Goal: Task Accomplishment & Management: Use online tool/utility

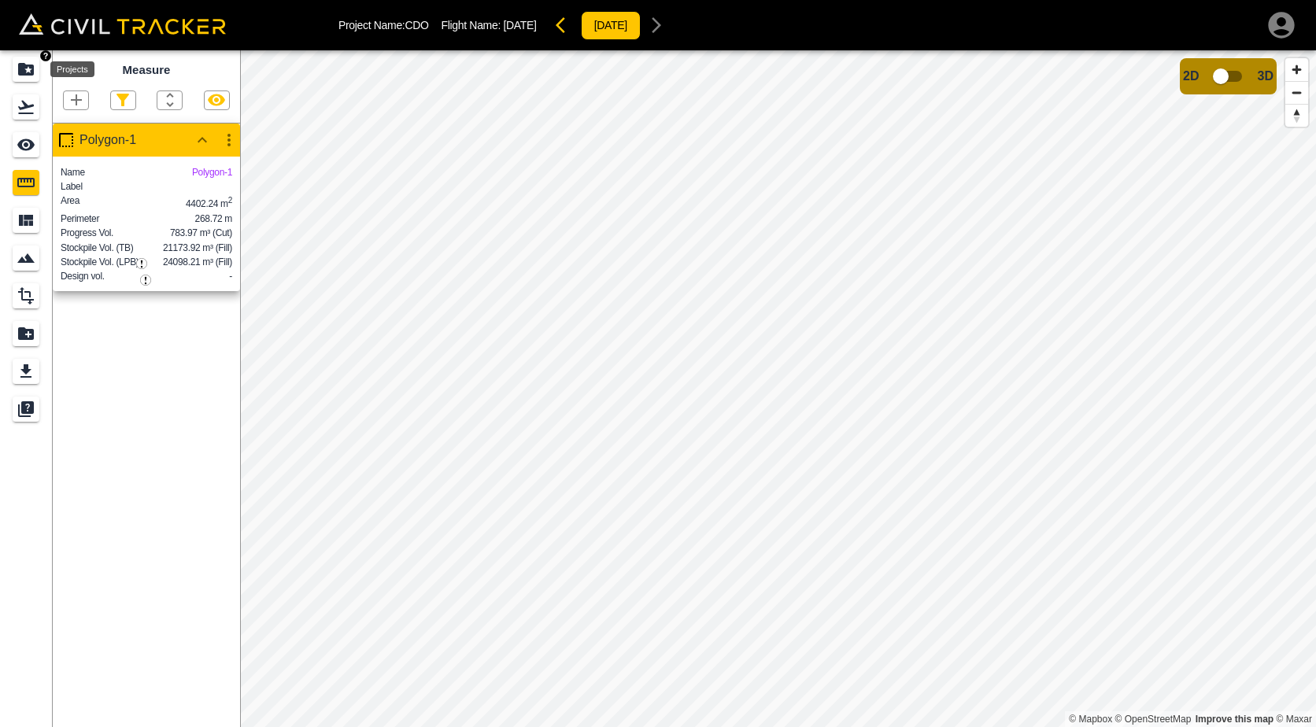
click at [31, 65] on icon "Projects" at bounding box center [26, 69] width 16 height 13
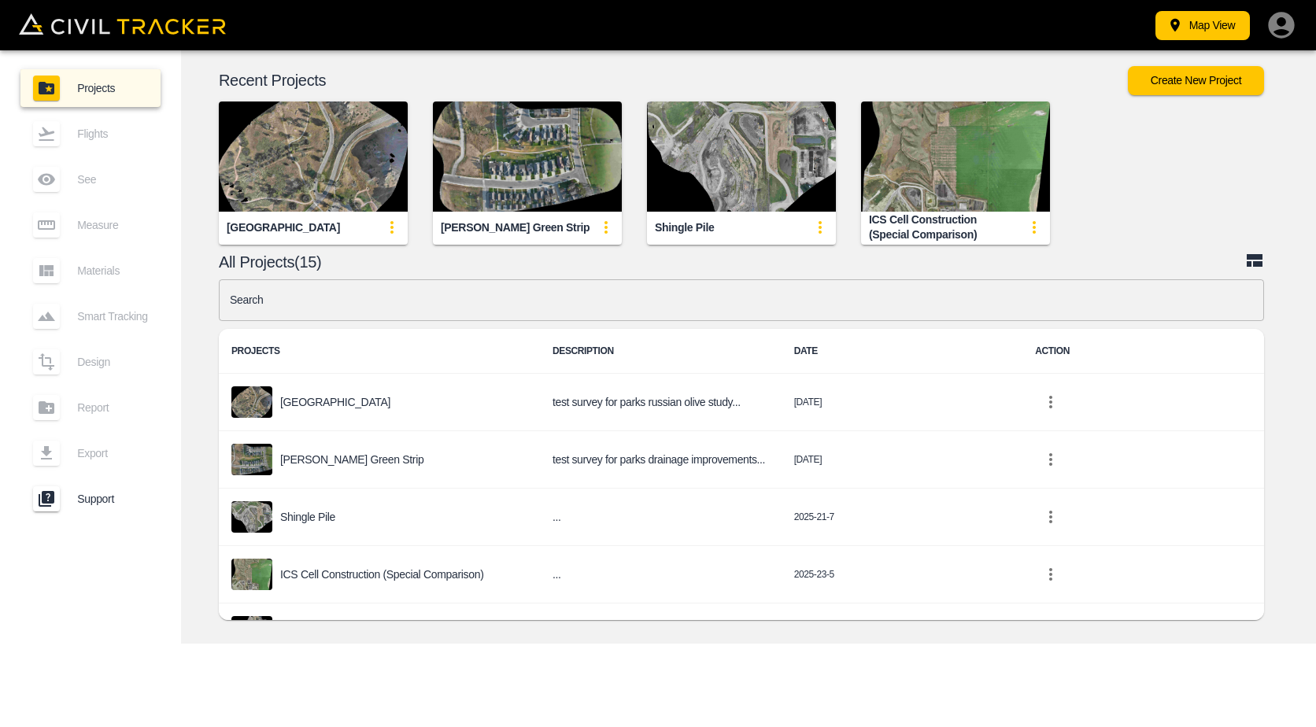
click at [313, 170] on img "button" at bounding box center [313, 157] width 189 height 110
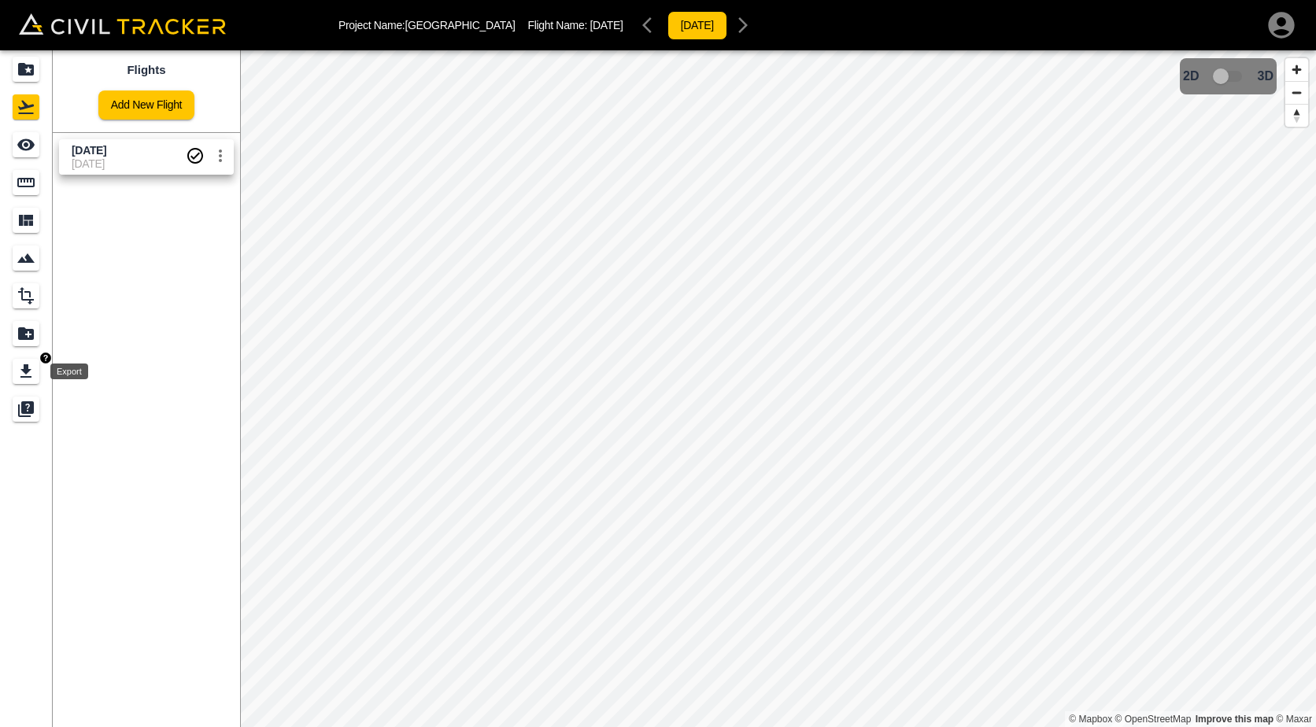
click at [24, 359] on div "Export" at bounding box center [26, 371] width 27 height 25
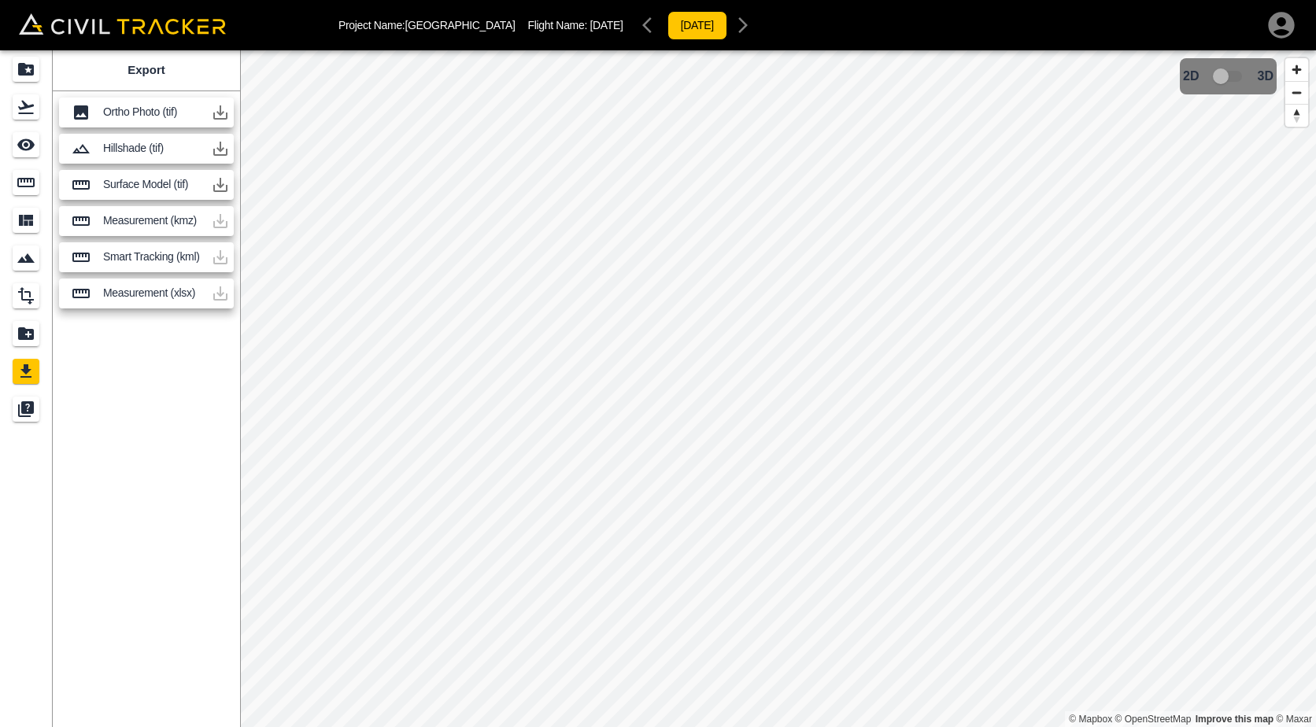
click at [213, 190] on icon "button" at bounding box center [220, 185] width 14 height 14
click at [36, 76] on div "Projects" at bounding box center [26, 69] width 27 height 25
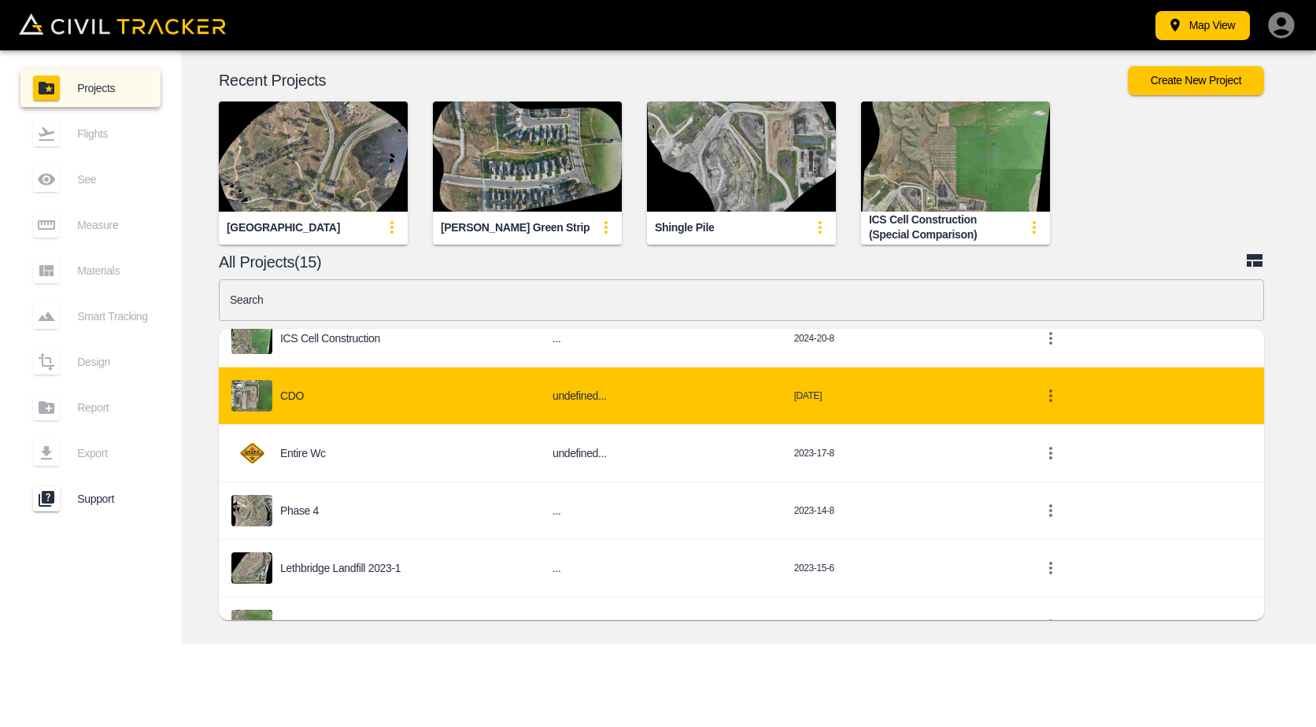
scroll to position [551, 0]
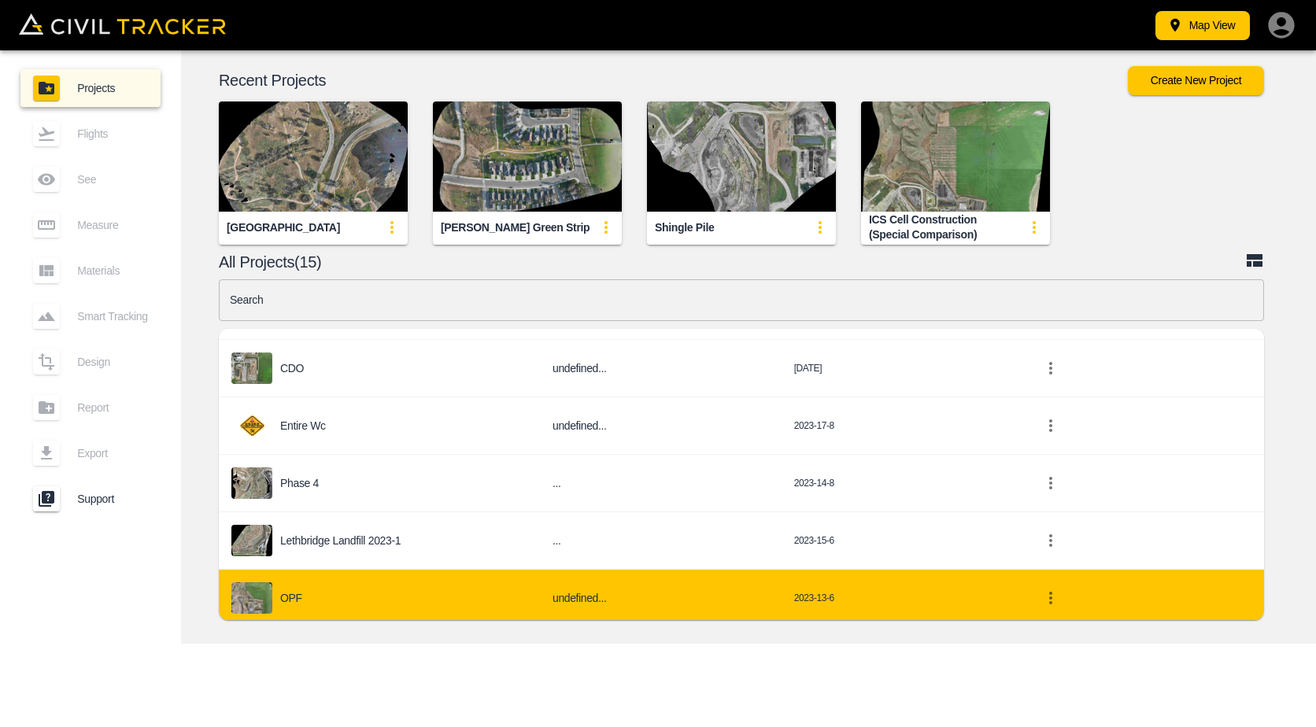
click at [379, 591] on div "OPF" at bounding box center [379, 597] width 296 height 31
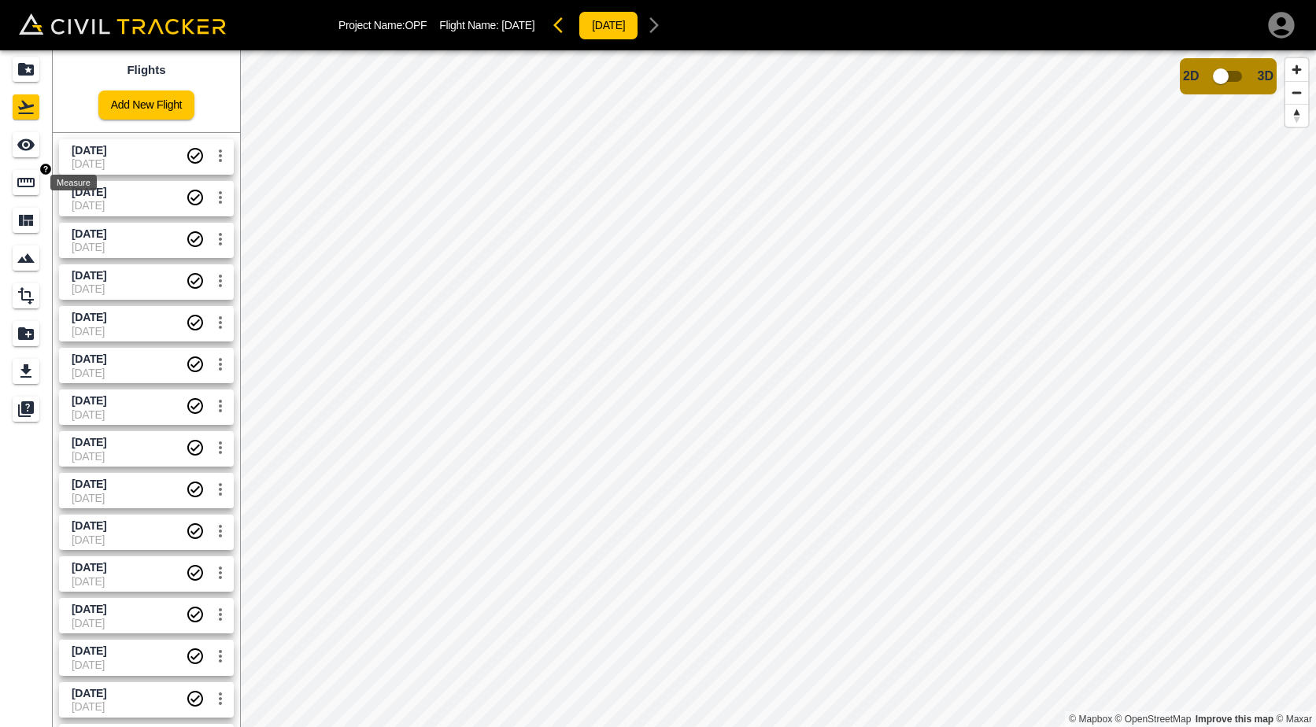
click at [17, 187] on icon "Measure" at bounding box center [26, 182] width 19 height 19
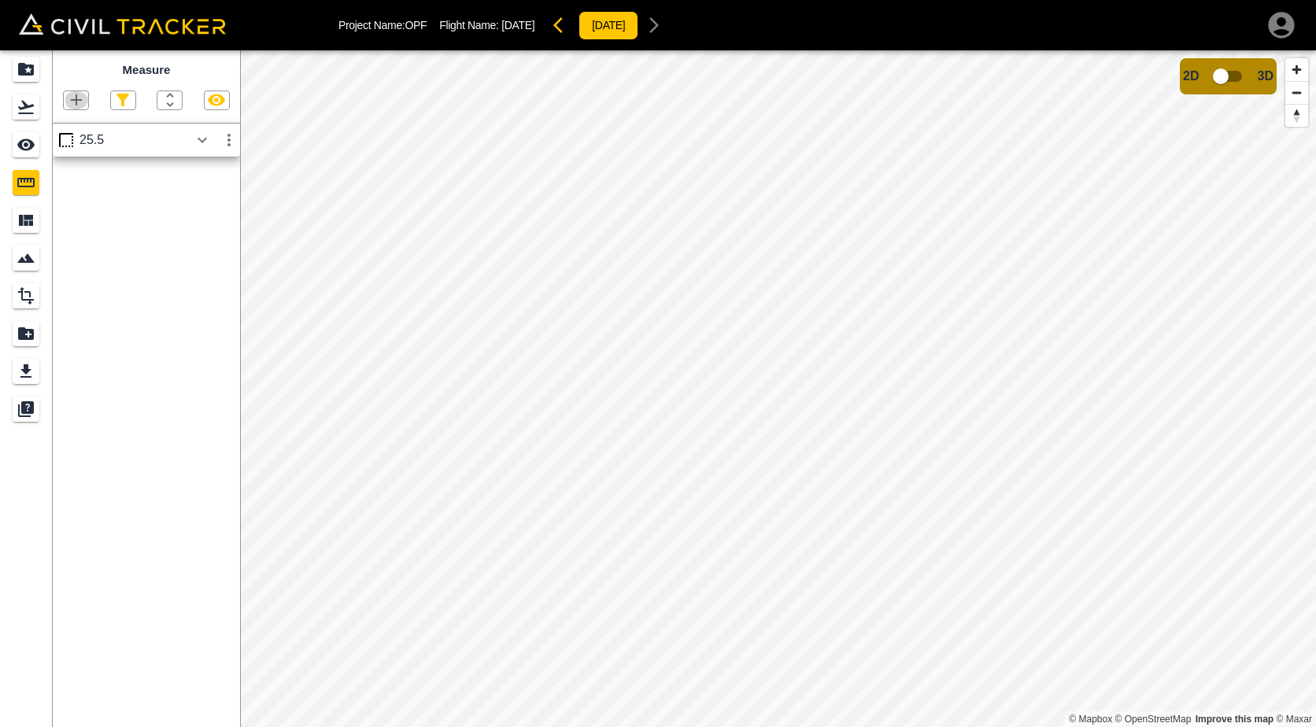
click at [76, 105] on icon "button" at bounding box center [76, 99] width 11 height 11
click at [60, 181] on p "Polygon" at bounding box center [76, 175] width 38 height 13
click at [79, 105] on icon "button" at bounding box center [76, 100] width 19 height 19
click at [76, 171] on p "Polygon" at bounding box center [76, 175] width 38 height 13
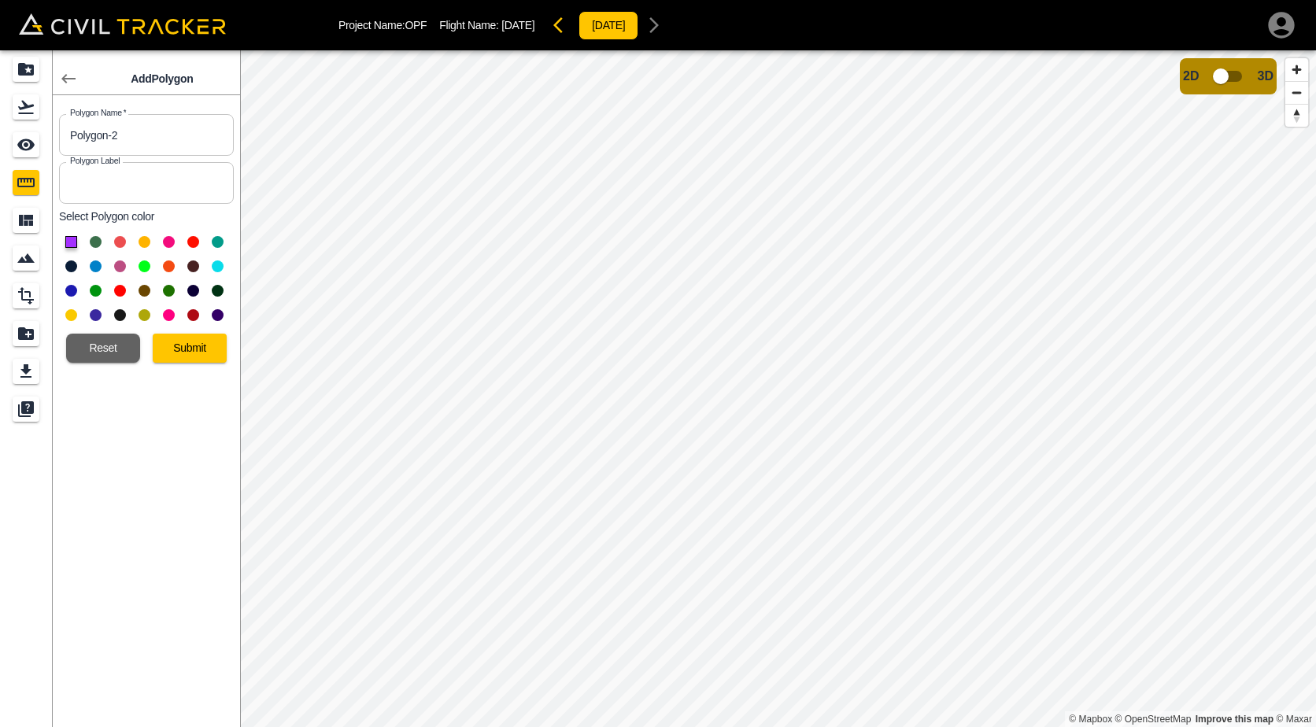
click at [97, 241] on button at bounding box center [96, 242] width 12 height 12
click at [169, 350] on button "Submit" at bounding box center [190, 348] width 74 height 29
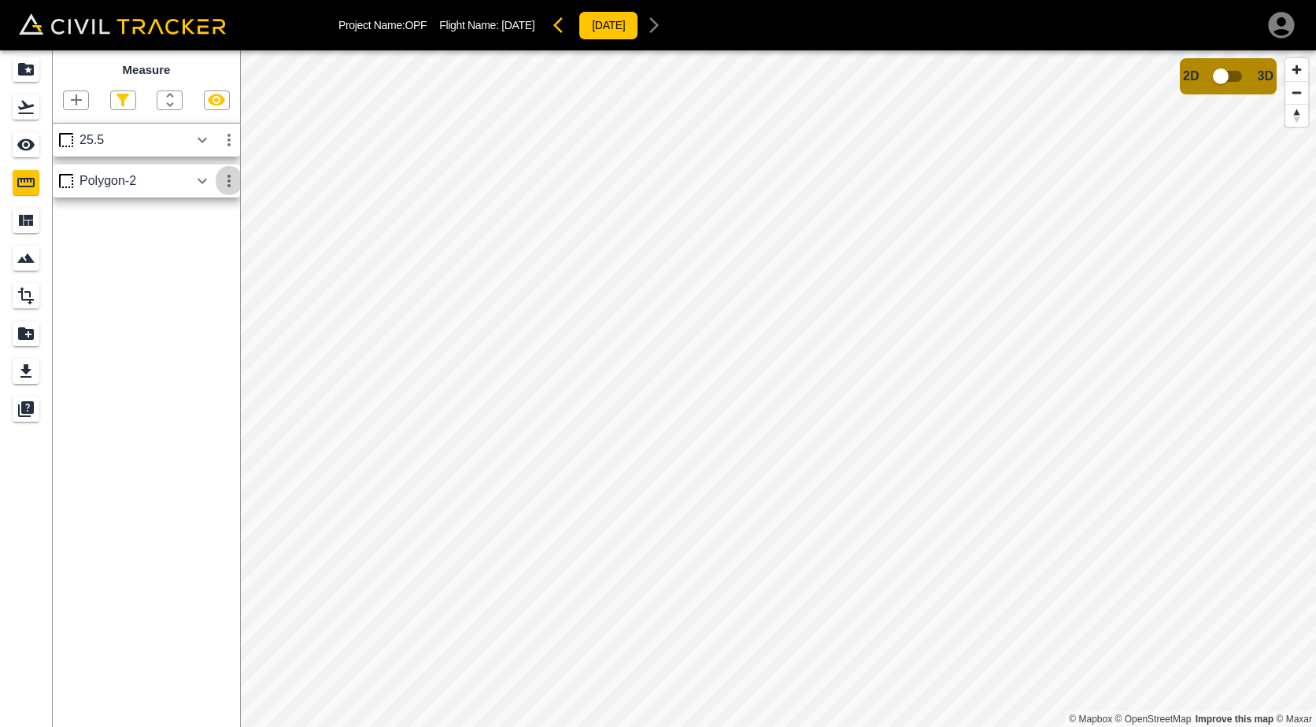
click at [222, 183] on icon "button" at bounding box center [229, 181] width 19 height 19
click at [220, 242] on h6 "Edit" at bounding box center [213, 241] width 31 height 9
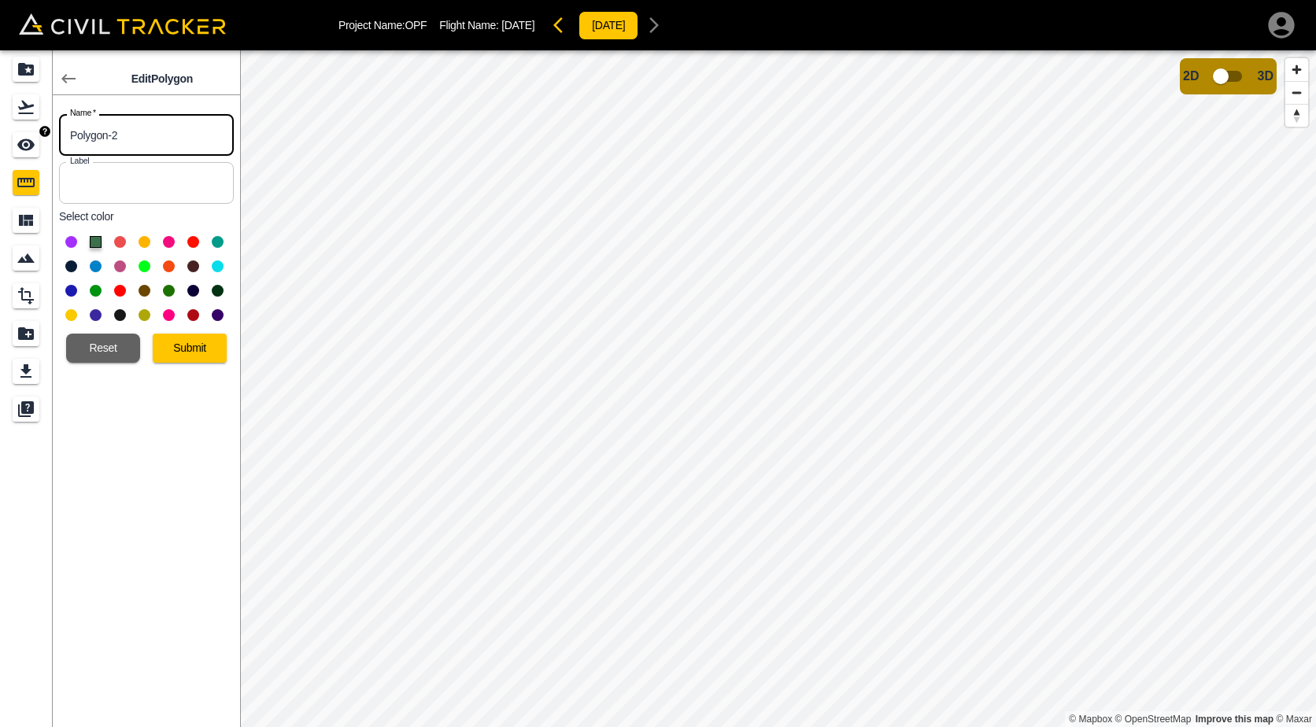
drag, startPoint x: 131, startPoint y: 142, endPoint x: 46, endPoint y: 127, distance: 87.1
click at [46, 127] on body "Project Name: OPF Flight Name: 9/3/2025 2025-3-9 Edit Polygon Name   * Polygon-…" at bounding box center [658, 363] width 1316 height 727
type input "25.4"
click at [200, 408] on div "Edit Polygon Name   * 25.4 Name * Label Label Select color Reset Submit" at bounding box center [146, 388] width 187 height 677
click at [189, 356] on button "Submit" at bounding box center [190, 348] width 74 height 29
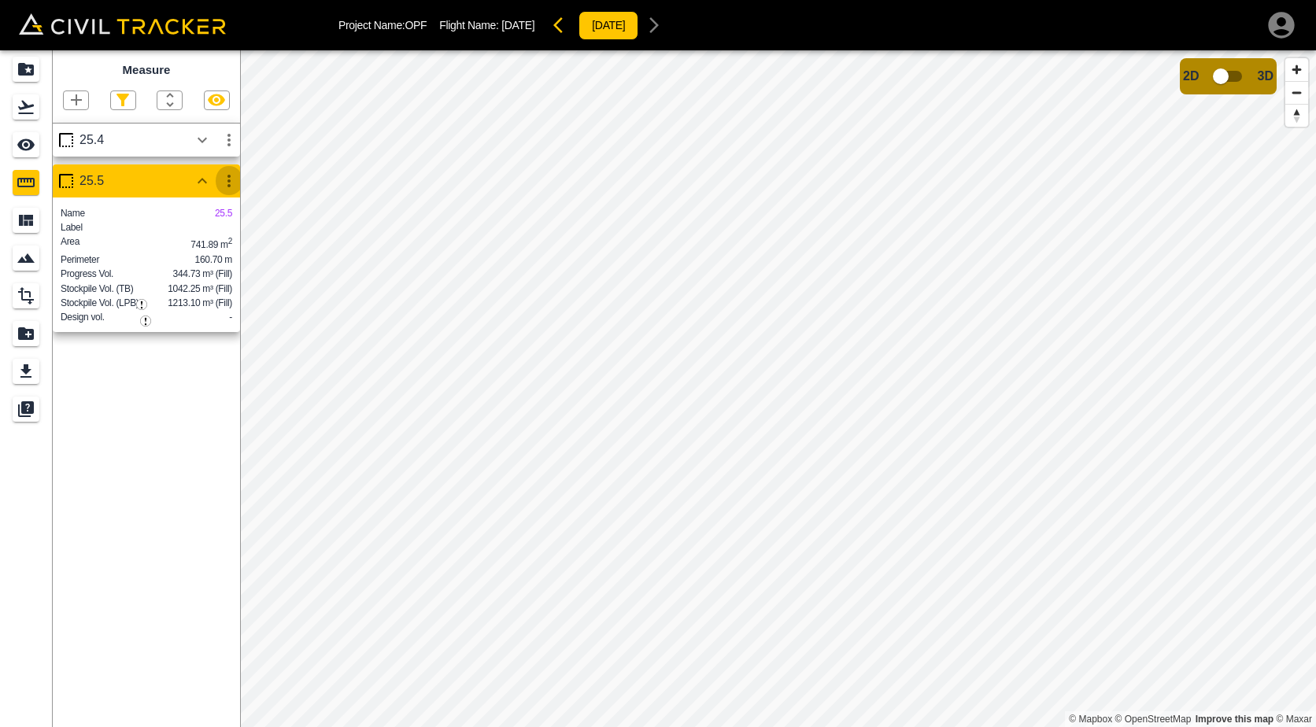
click at [234, 194] on button "button" at bounding box center [229, 180] width 27 height 31
click at [211, 242] on h6 "Edit" at bounding box center [213, 241] width 31 height 9
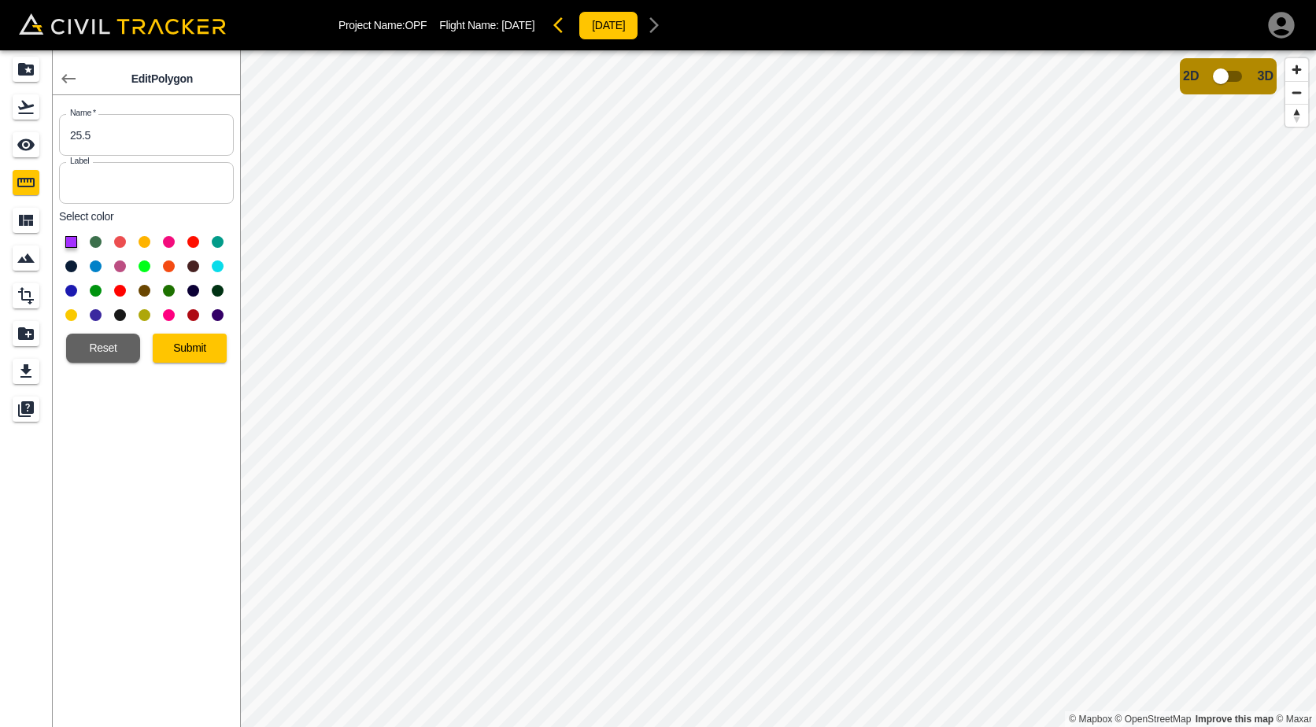
click at [192, 243] on button at bounding box center [193, 242] width 12 height 12
click at [200, 338] on button "Submit" at bounding box center [190, 348] width 74 height 29
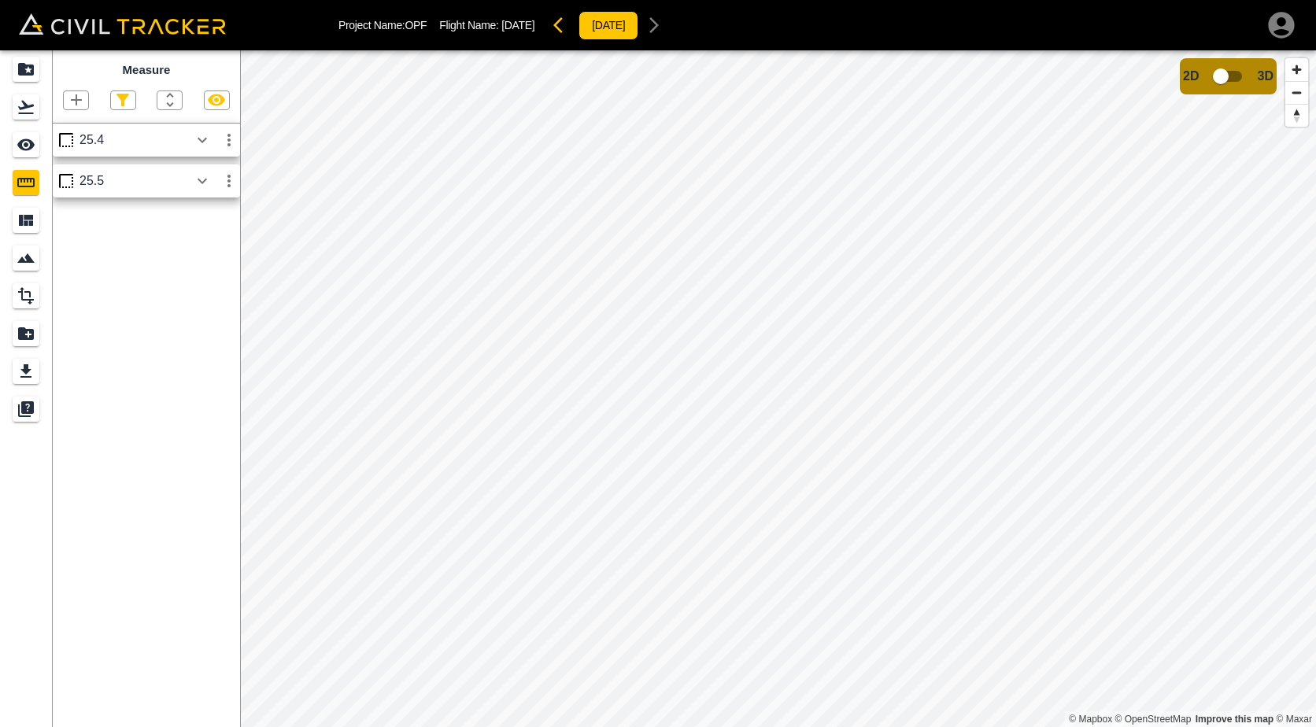
click at [82, 100] on icon "button" at bounding box center [76, 100] width 19 height 19
click at [87, 181] on p "Polygon" at bounding box center [76, 175] width 38 height 13
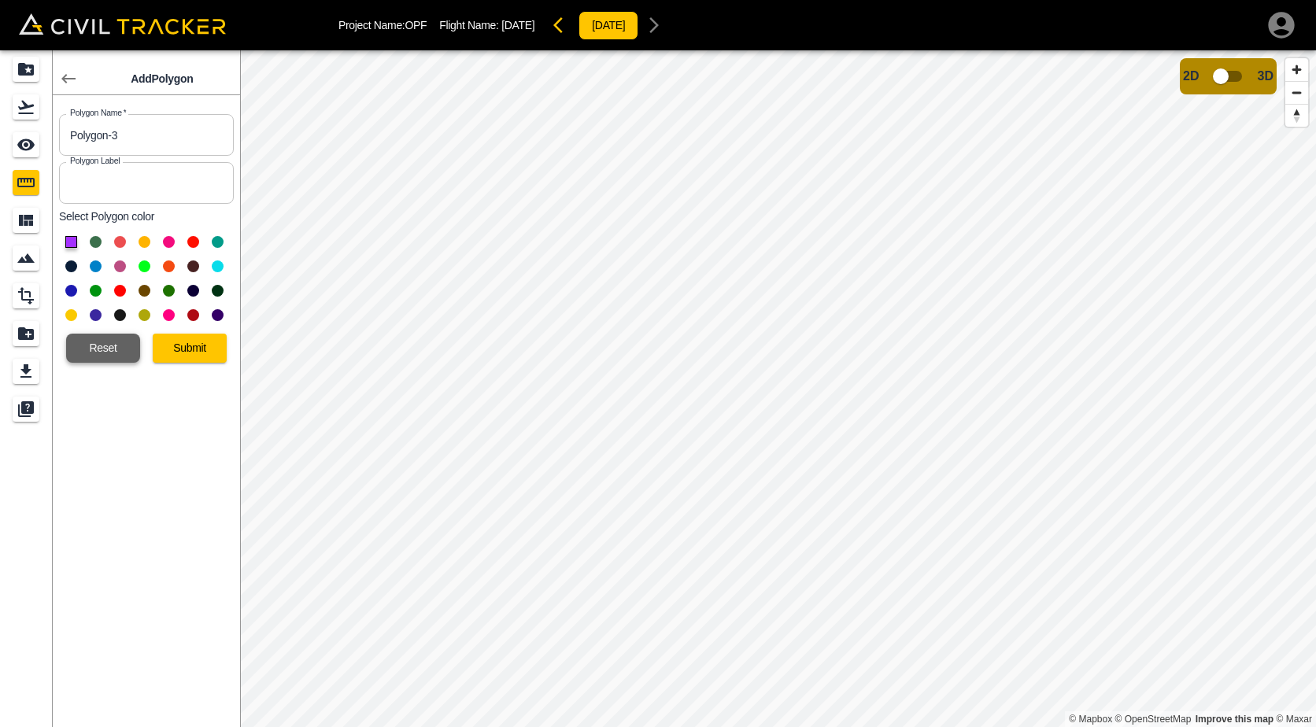
click at [126, 350] on button "Reset" at bounding box center [103, 348] width 74 height 29
click at [179, 360] on button "Submit" at bounding box center [190, 348] width 74 height 29
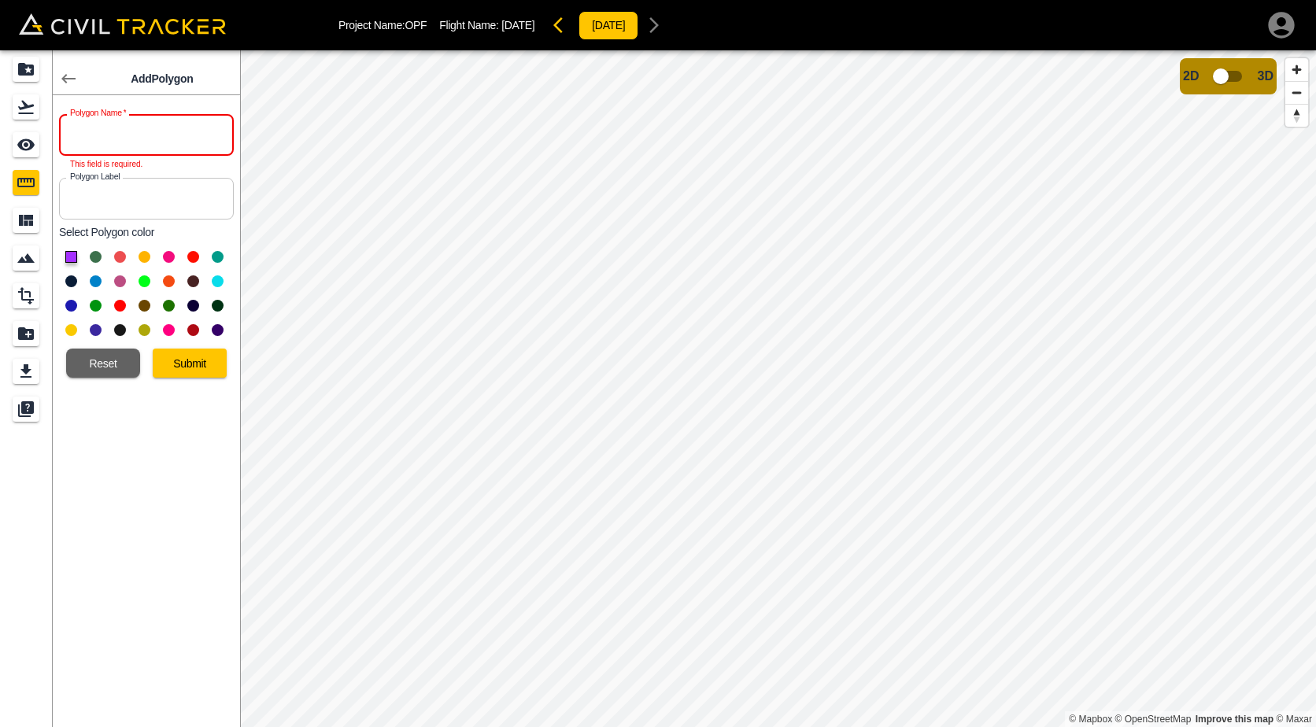
click at [115, 150] on input "text" at bounding box center [146, 135] width 175 height 42
type input "25.3"
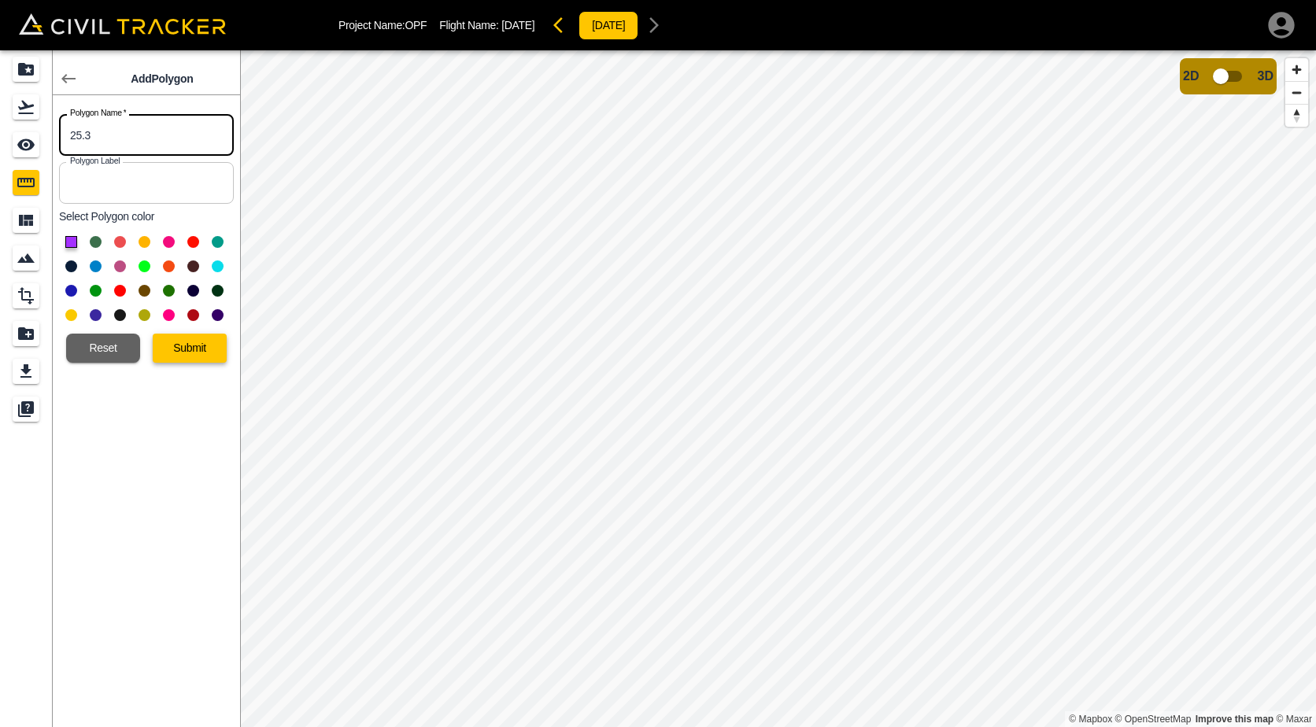
click at [198, 353] on button "Submit" at bounding box center [190, 348] width 74 height 29
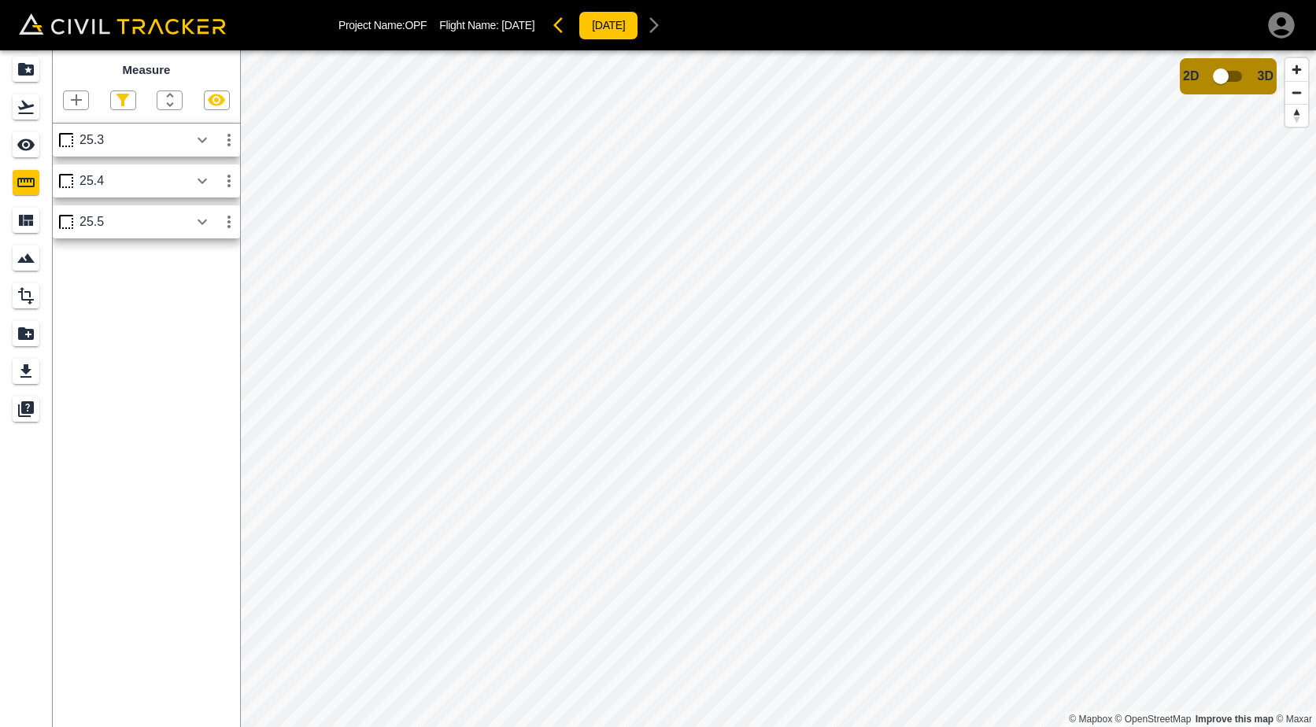
click at [227, 148] on icon "button" at bounding box center [229, 140] width 19 height 19
click at [209, 196] on h6 "Edit" at bounding box center [213, 200] width 31 height 9
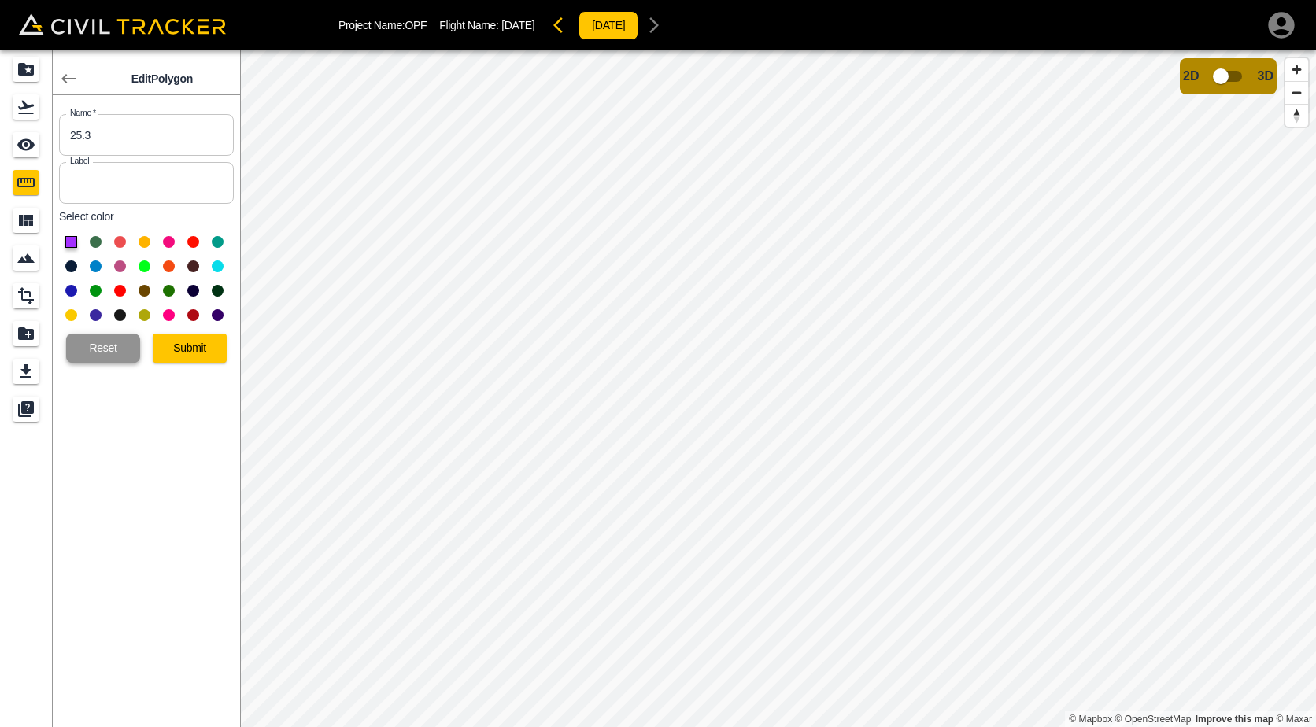
click at [123, 345] on button "Reset" at bounding box center [103, 348] width 74 height 29
click at [171, 474] on div "Edit Polygon Name   * 25.3 Name * Label Label Select color Reset Submit" at bounding box center [146, 388] width 187 height 677
click at [214, 341] on button "Submit" at bounding box center [190, 348] width 74 height 29
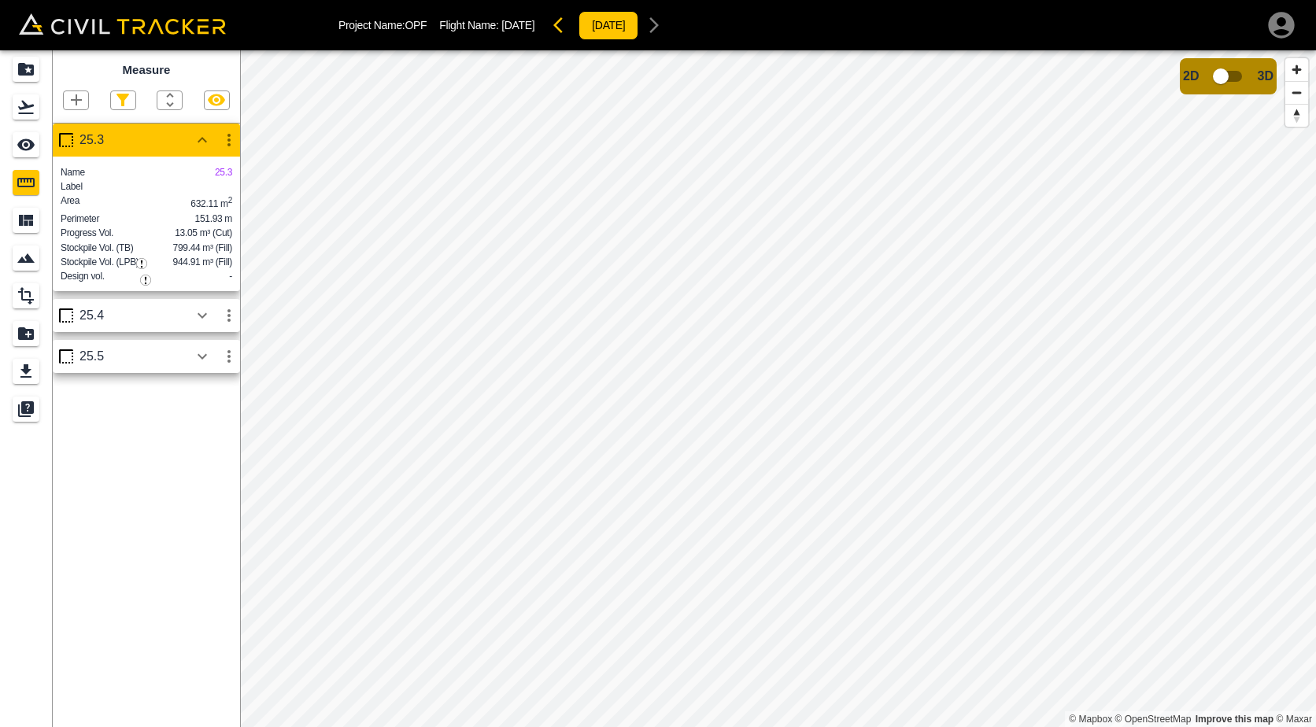
click at [224, 135] on icon "button" at bounding box center [229, 140] width 19 height 19
click at [211, 202] on h6 "Edit" at bounding box center [213, 200] width 31 height 9
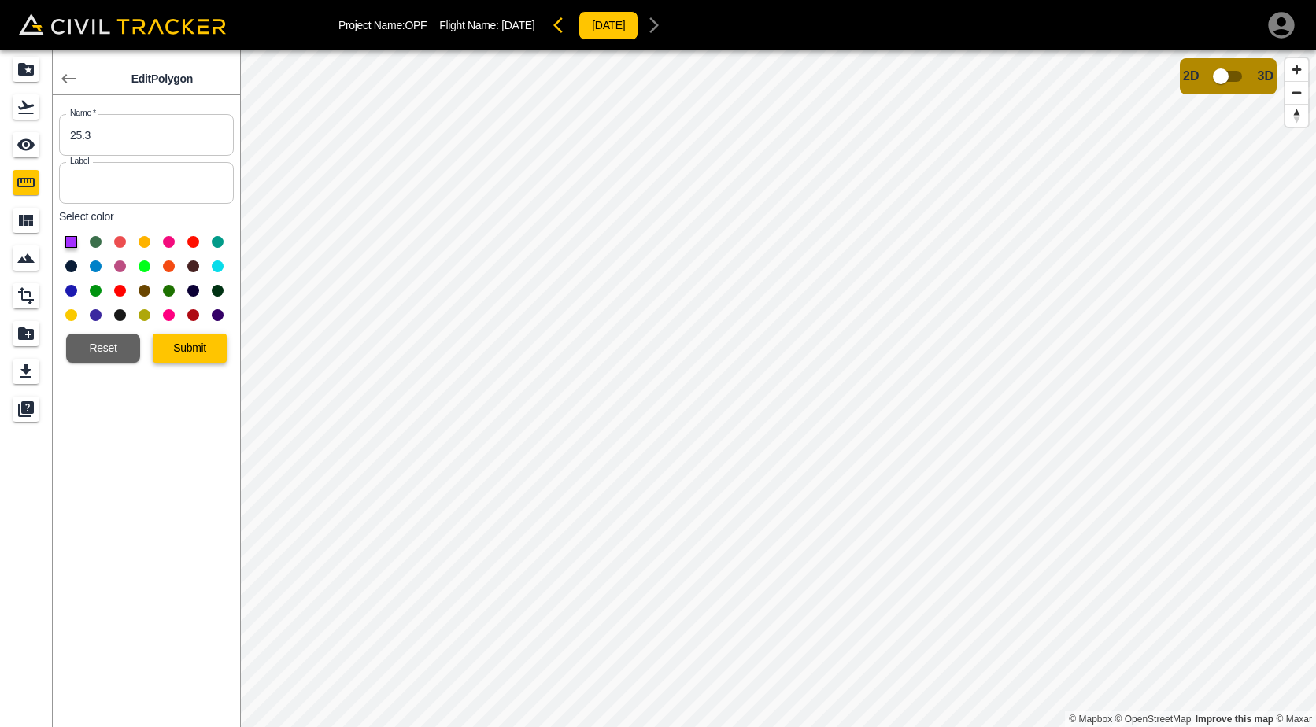
click at [217, 357] on button "Submit" at bounding box center [190, 348] width 74 height 29
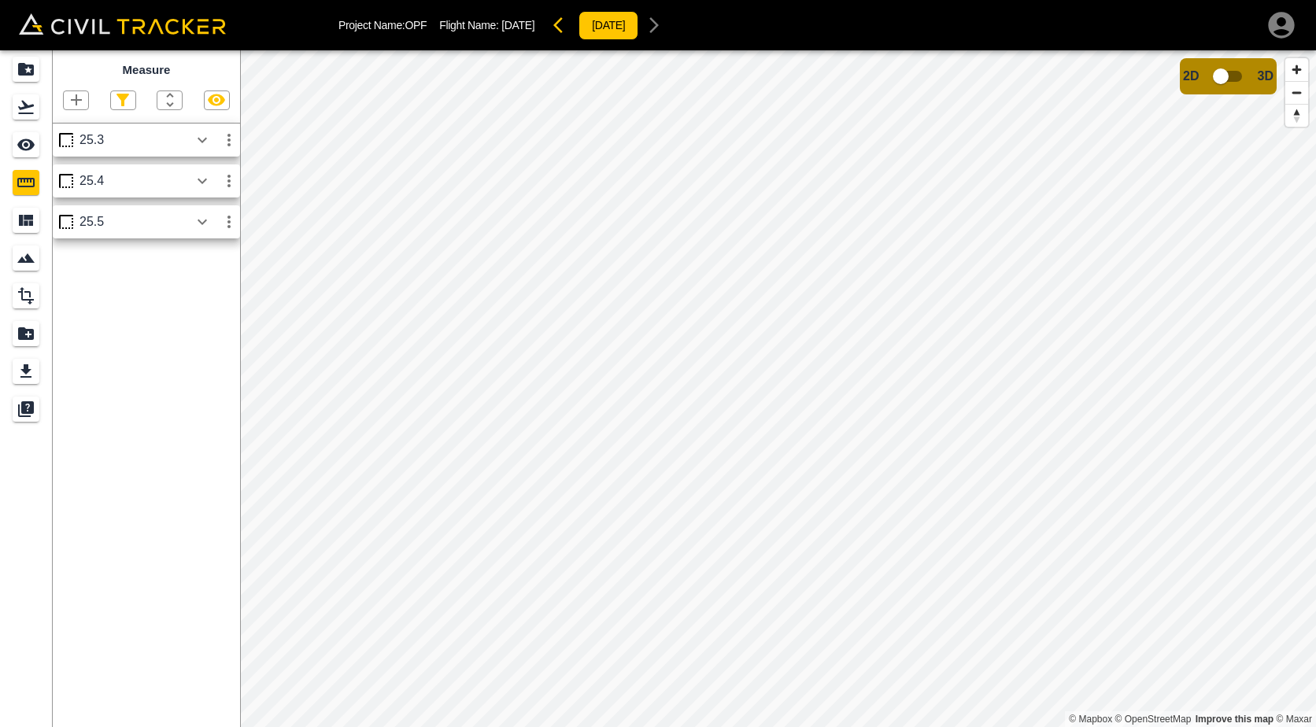
click at [212, 142] on button "button" at bounding box center [202, 139] width 27 height 31
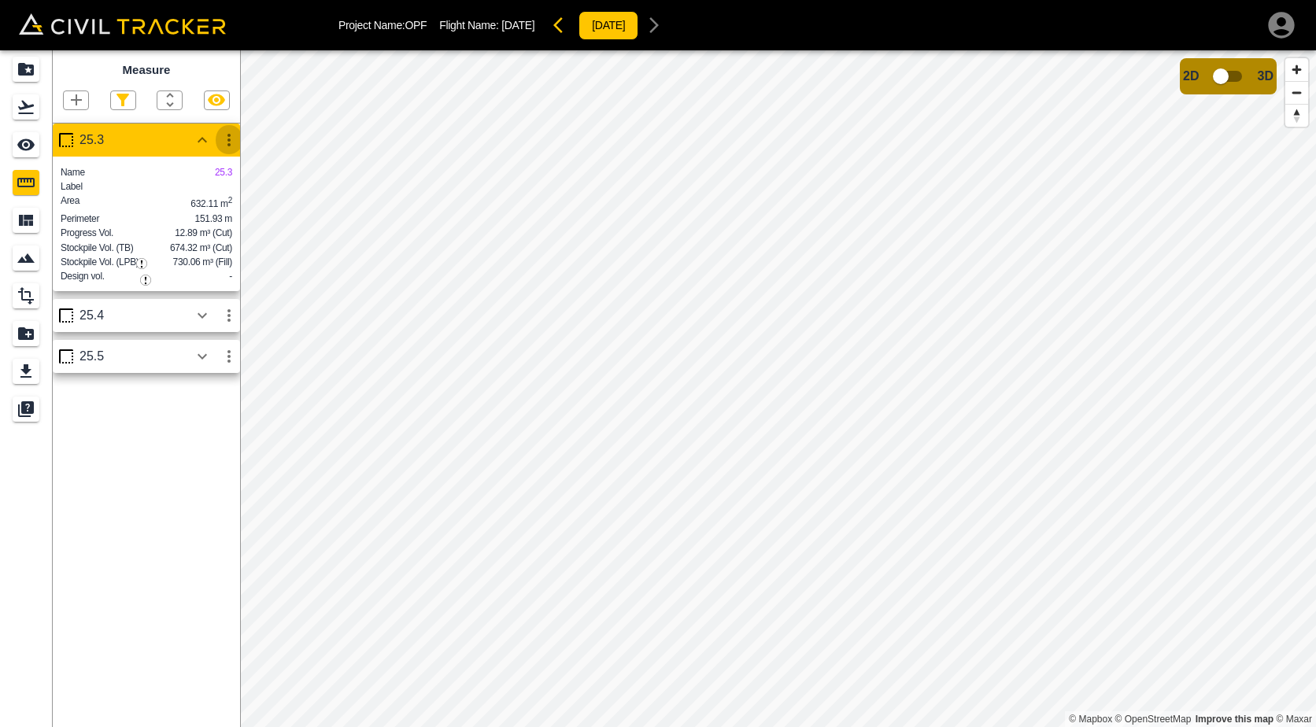
click at [227, 142] on icon "button" at bounding box center [229, 140] width 19 height 19
click at [217, 198] on h6 "Edit" at bounding box center [213, 200] width 31 height 9
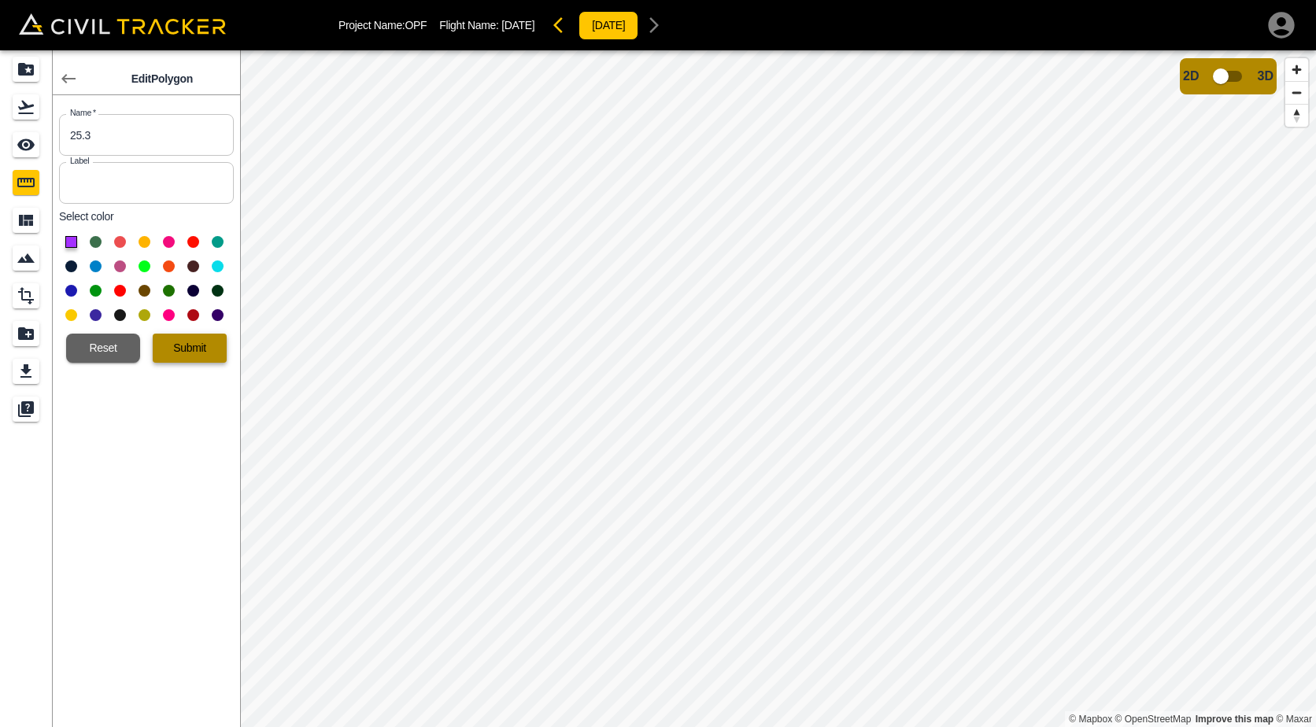
click at [198, 352] on button "Submit" at bounding box center [190, 348] width 74 height 29
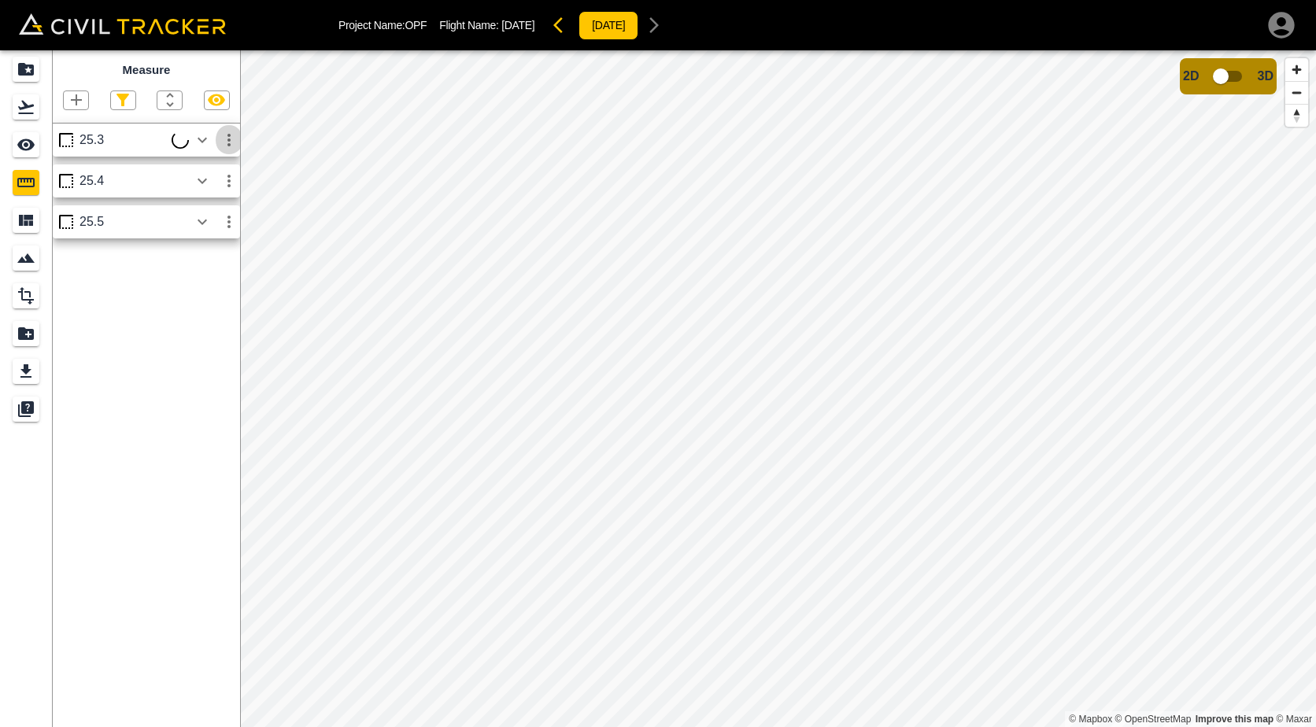
click at [236, 149] on icon "button" at bounding box center [229, 140] width 19 height 19
click at [224, 222] on h6 "Delete" at bounding box center [213, 225] width 31 height 9
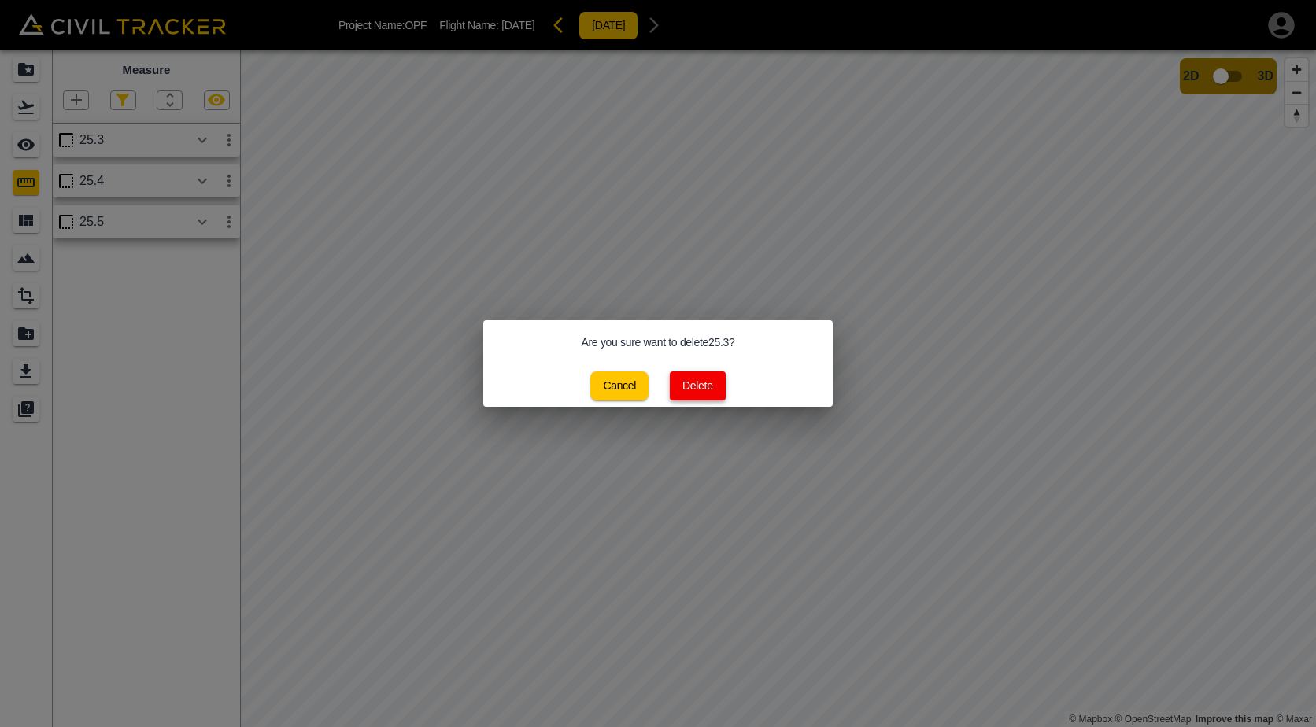
click at [687, 386] on button "Delete" at bounding box center [698, 385] width 56 height 29
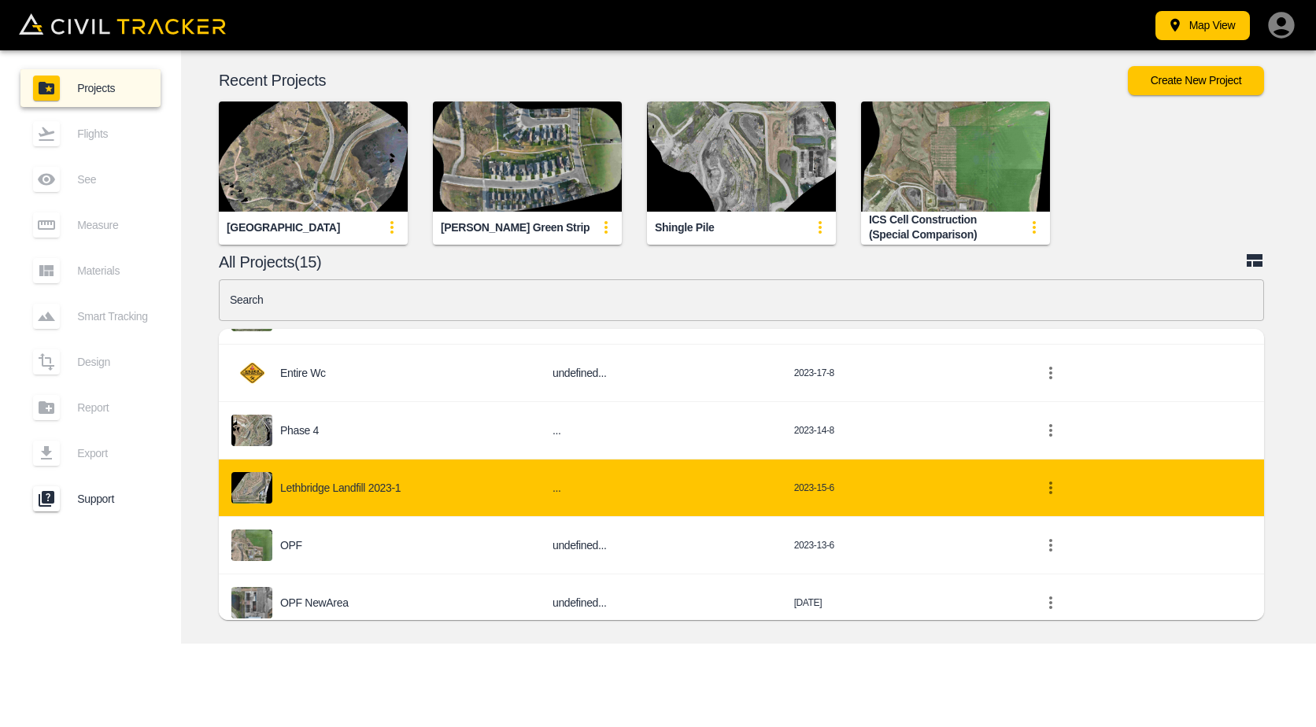
scroll to position [615, 0]
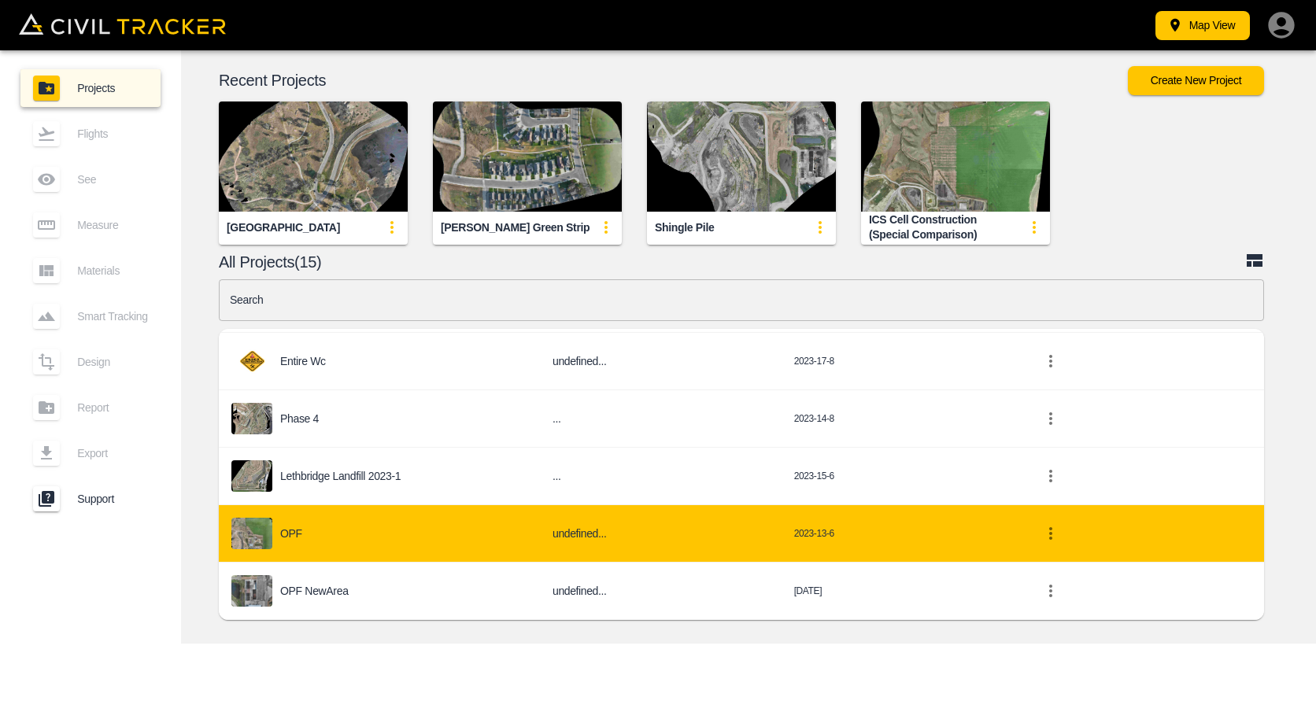
click at [451, 536] on div "OPF" at bounding box center [379, 533] width 296 height 31
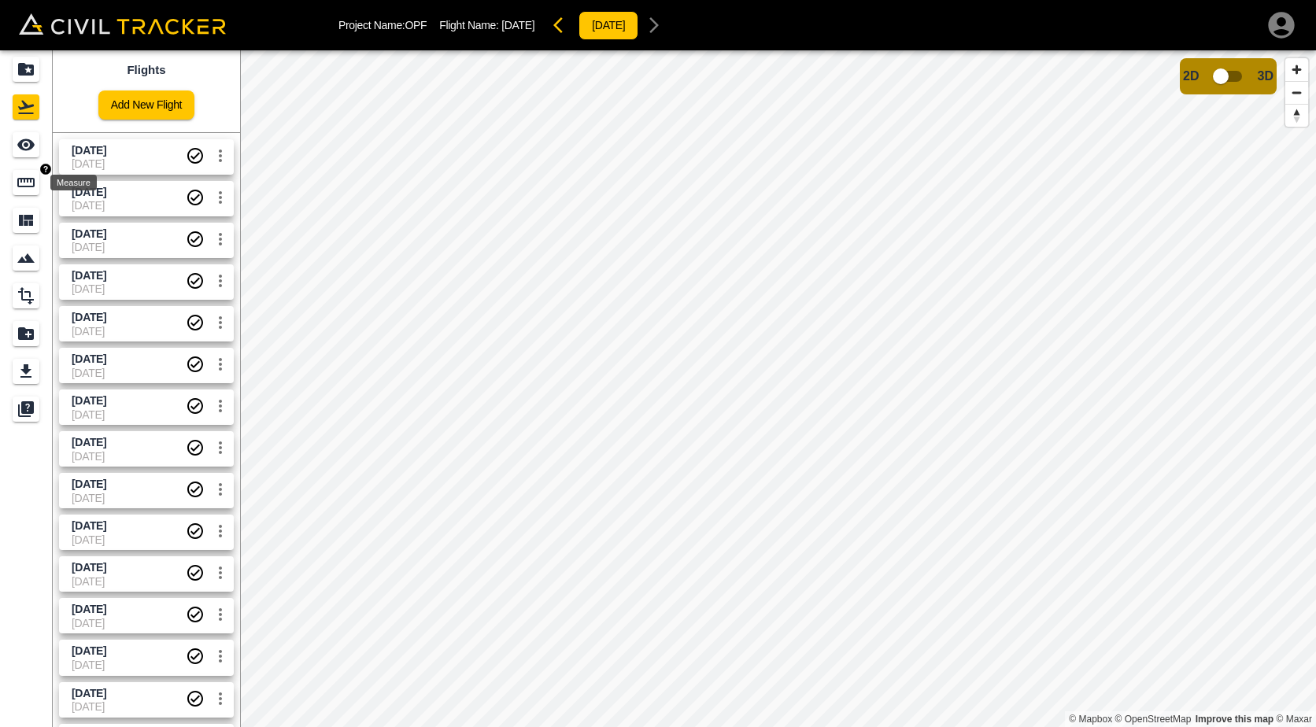
click at [20, 190] on icon "Measure" at bounding box center [26, 182] width 19 height 19
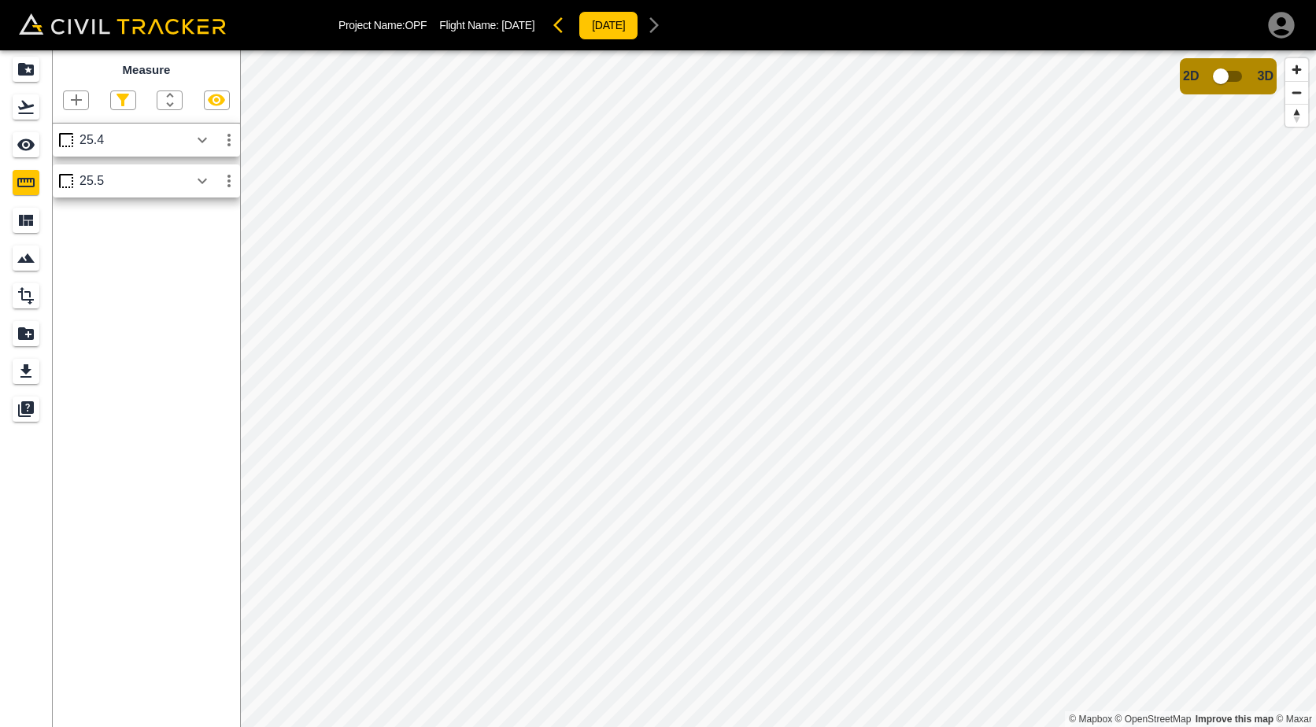
click at [78, 92] on icon "button" at bounding box center [76, 100] width 19 height 19
click at [80, 179] on p "Polygon" at bounding box center [76, 175] width 38 height 13
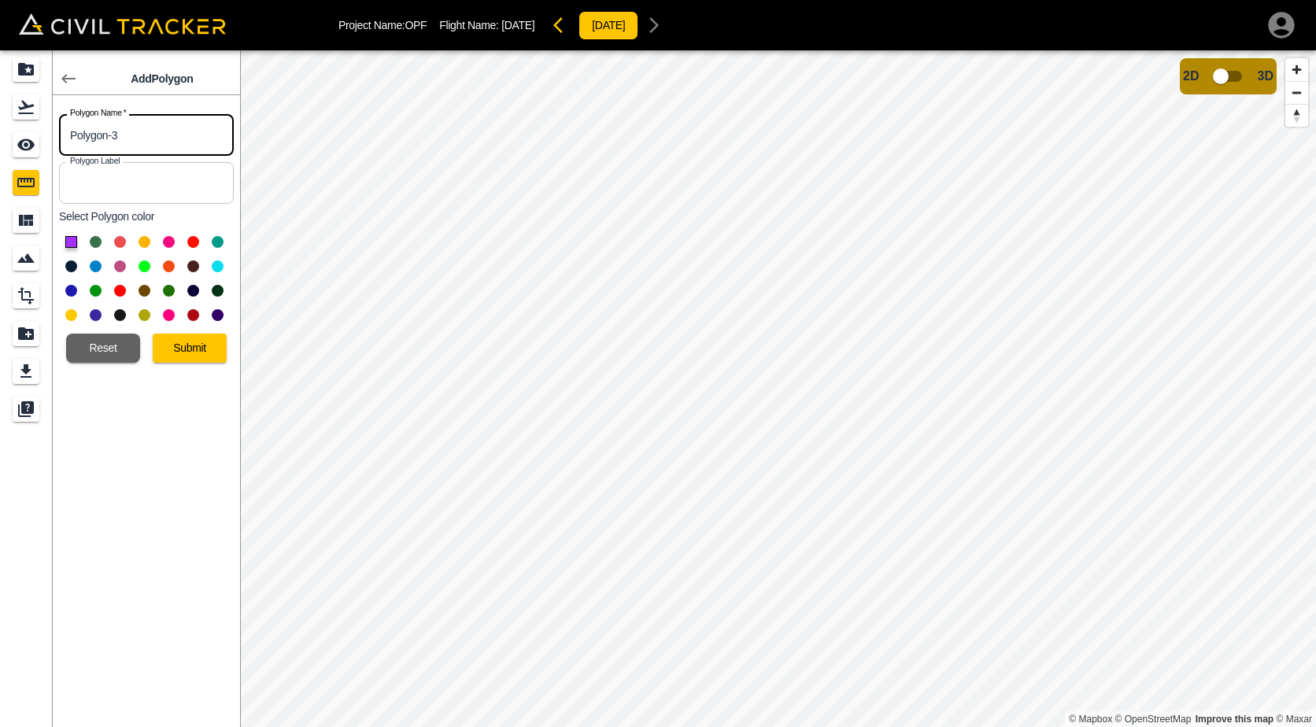
drag, startPoint x: 143, startPoint y: 130, endPoint x: -3, endPoint y: 107, distance: 148.1
click at [0, 107] on html "Project Name: OPF Flight Name: [DATE] [DATE] Add Polygon Polygon Name   * Polyg…" at bounding box center [658, 363] width 1316 height 727
type input "25.3"
click at [198, 349] on button "Submit" at bounding box center [190, 348] width 74 height 29
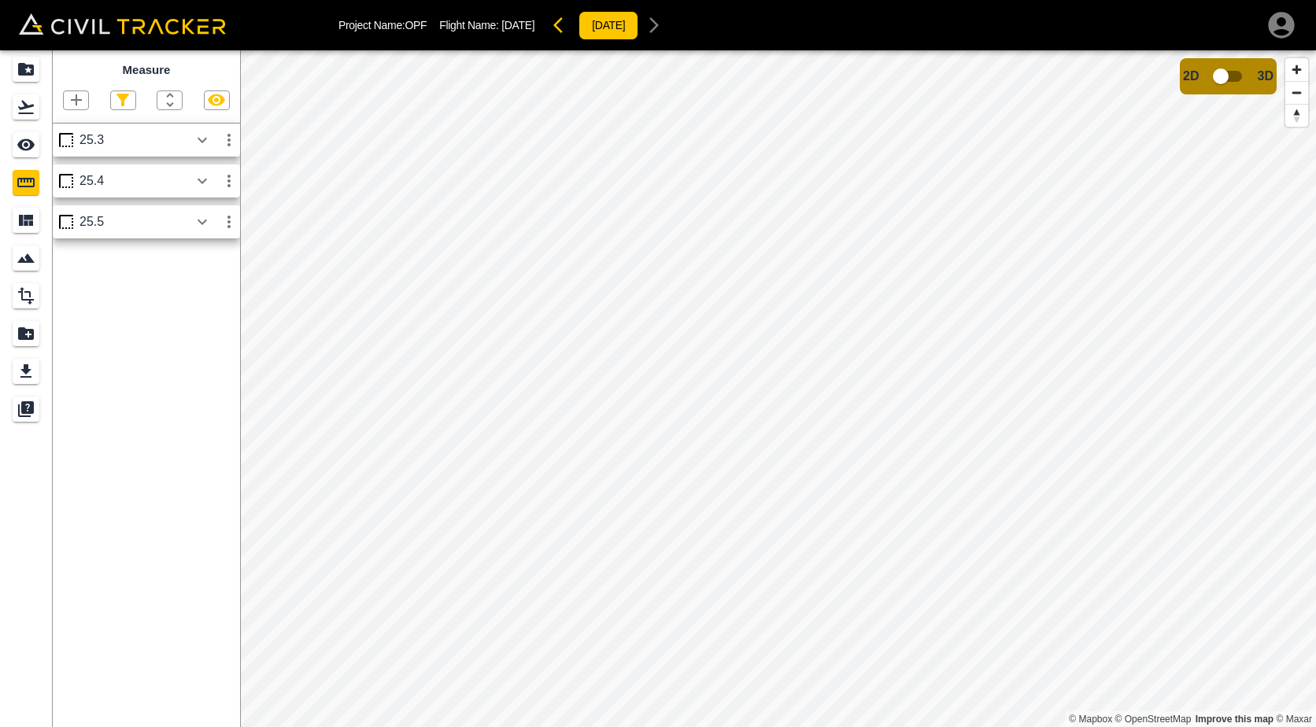
click at [228, 146] on icon "button" at bounding box center [228, 140] width 3 height 13
click at [220, 203] on h6 "Edit" at bounding box center [213, 200] width 31 height 9
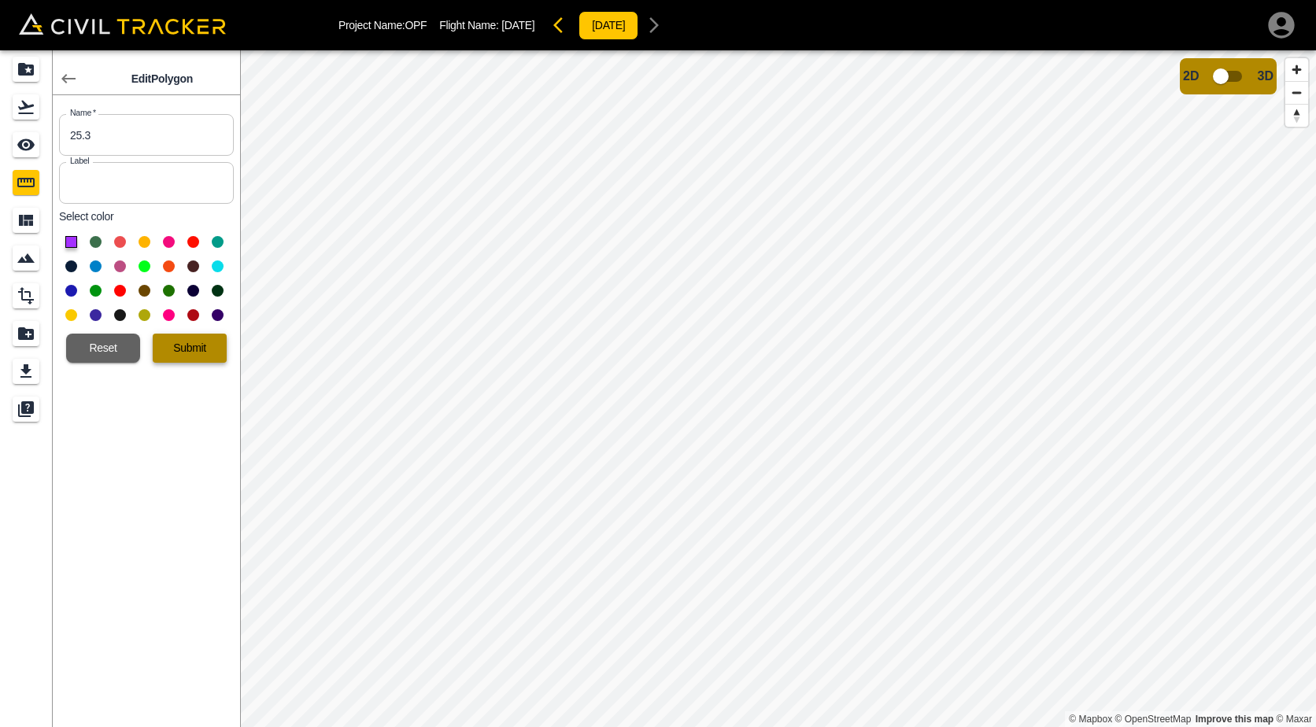
click at [214, 356] on button "Submit" at bounding box center [190, 348] width 74 height 29
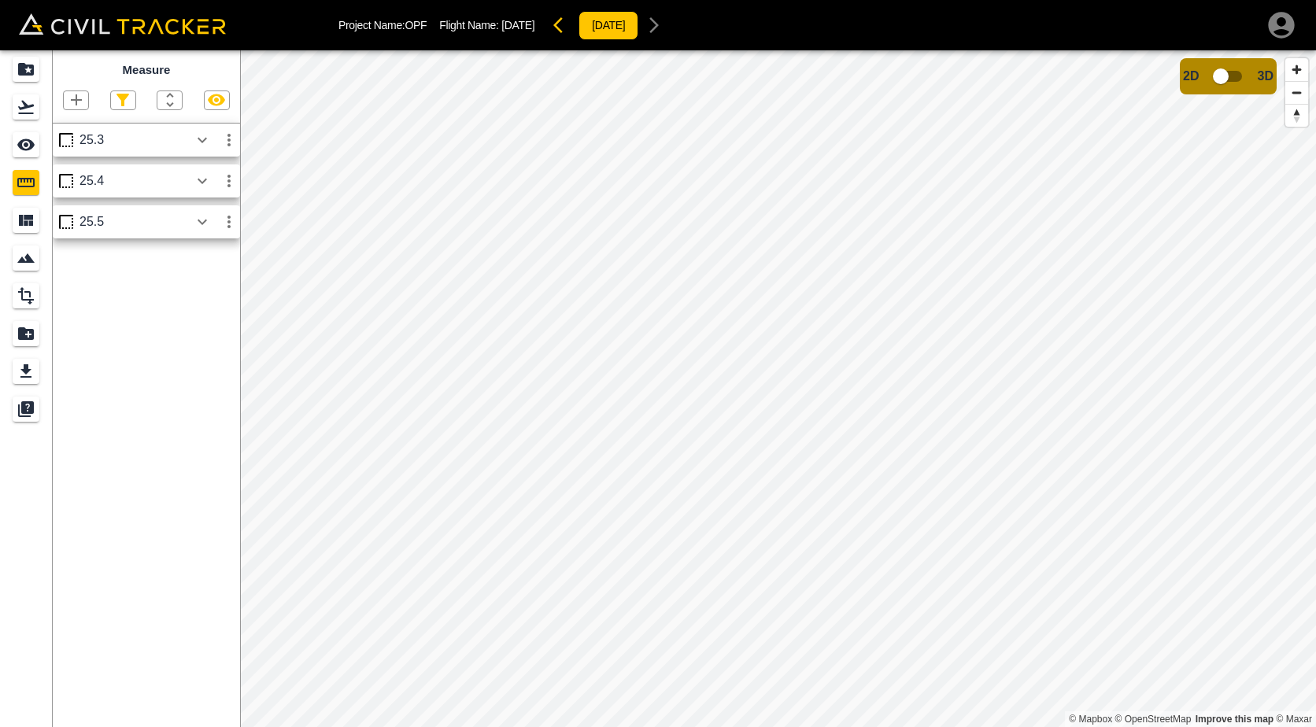
click at [234, 184] on icon "button" at bounding box center [229, 181] width 19 height 19
click at [217, 248] on li "Edit" at bounding box center [192, 241] width 101 height 25
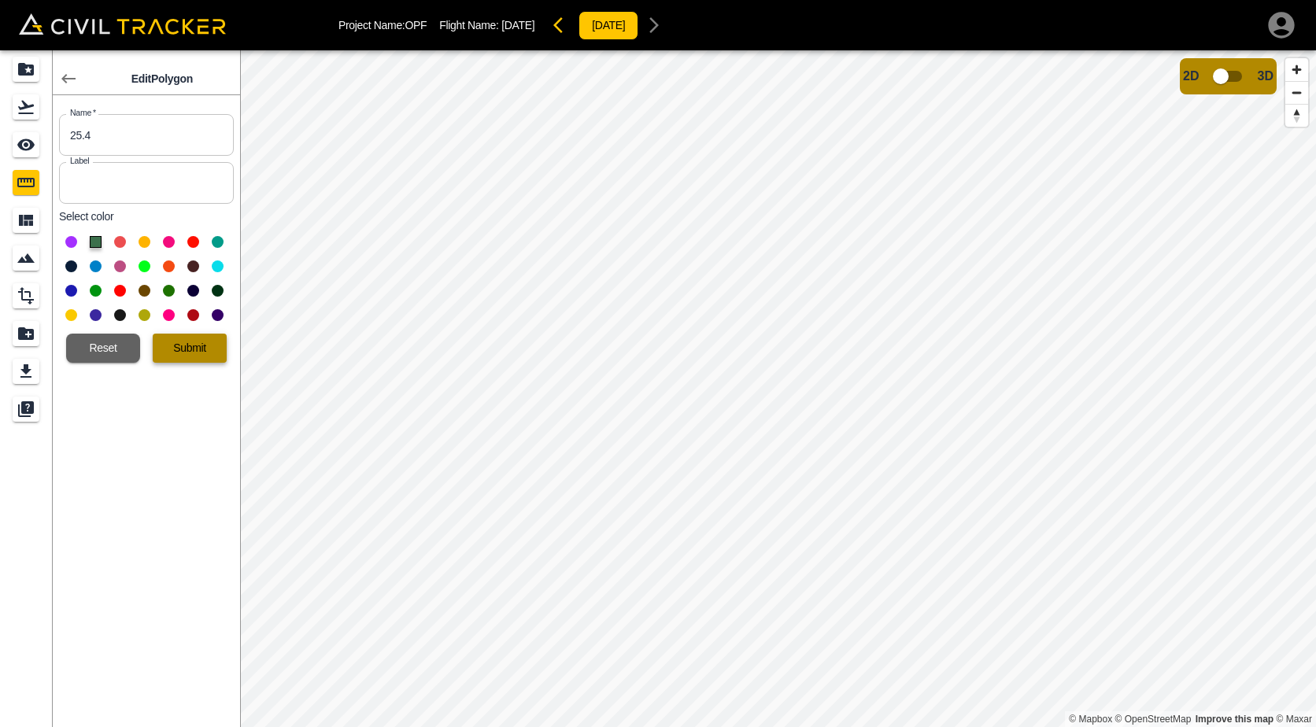
click at [211, 350] on button "Submit" at bounding box center [190, 348] width 74 height 29
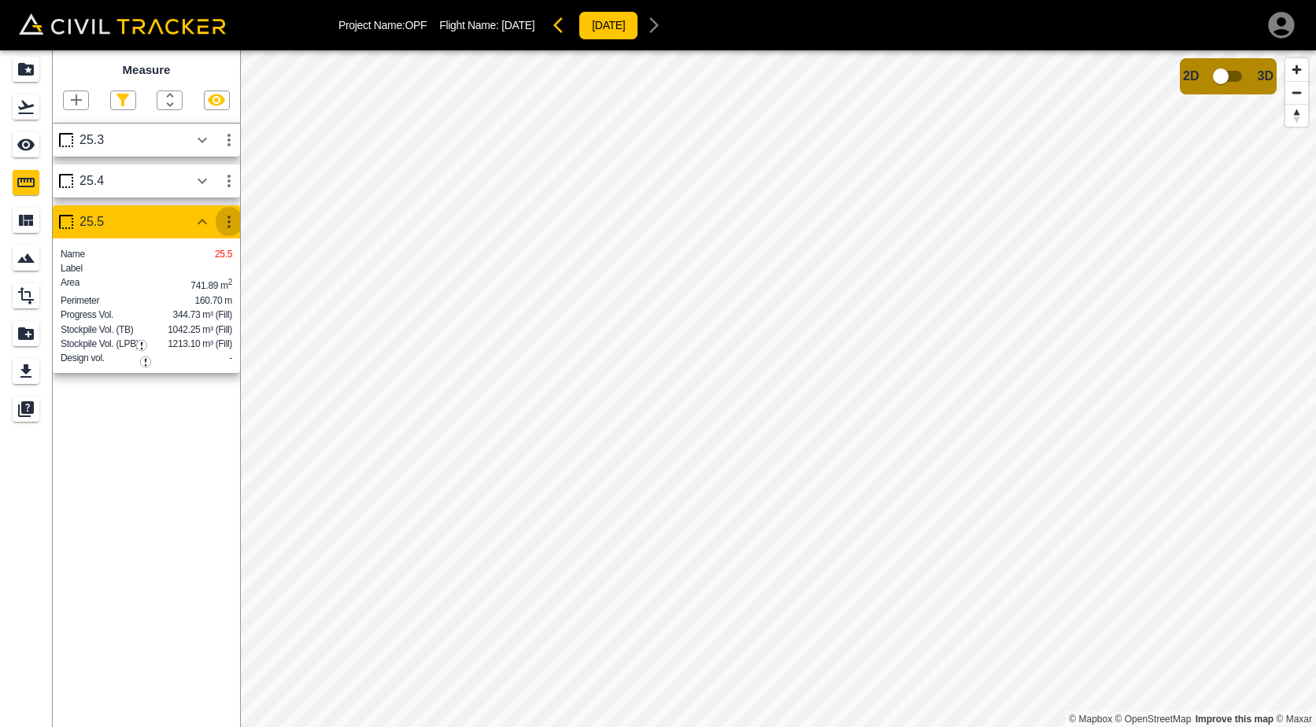
click at [227, 227] on icon "button" at bounding box center [229, 221] width 19 height 19
click at [216, 282] on h6 "Edit" at bounding box center [213, 282] width 31 height 9
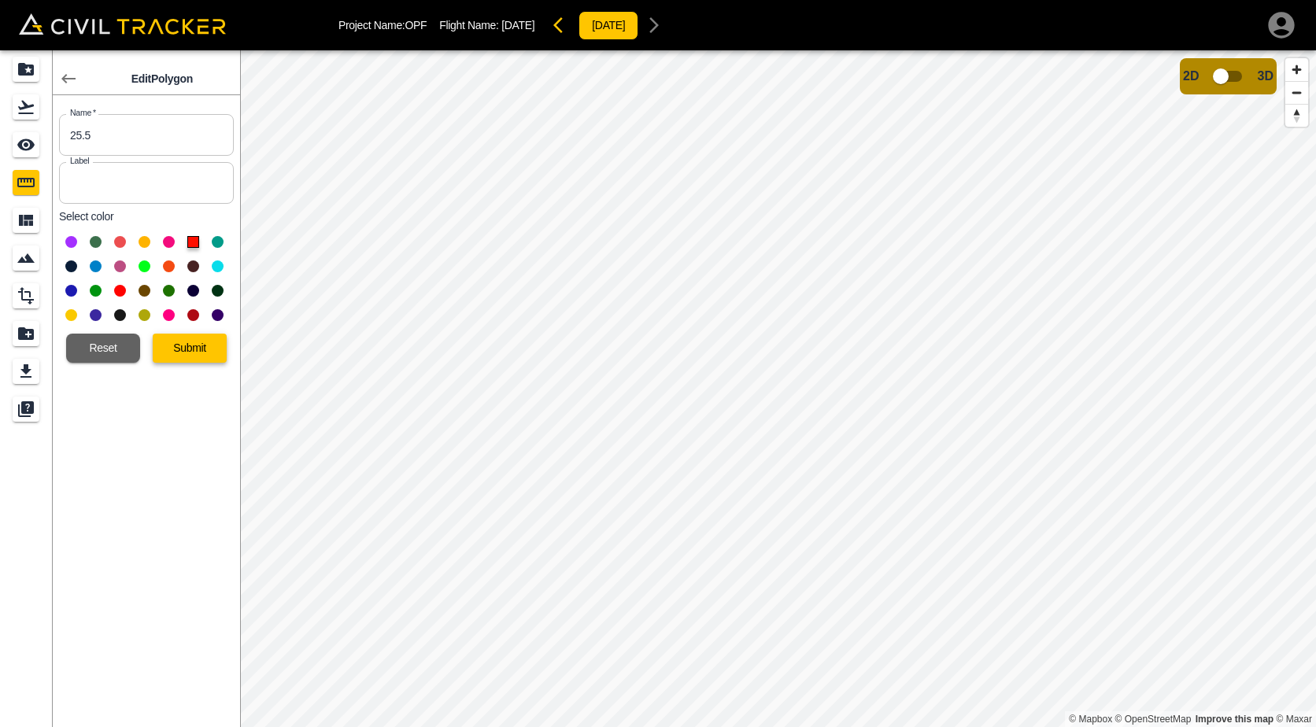
click at [196, 349] on button "Submit" at bounding box center [190, 348] width 74 height 29
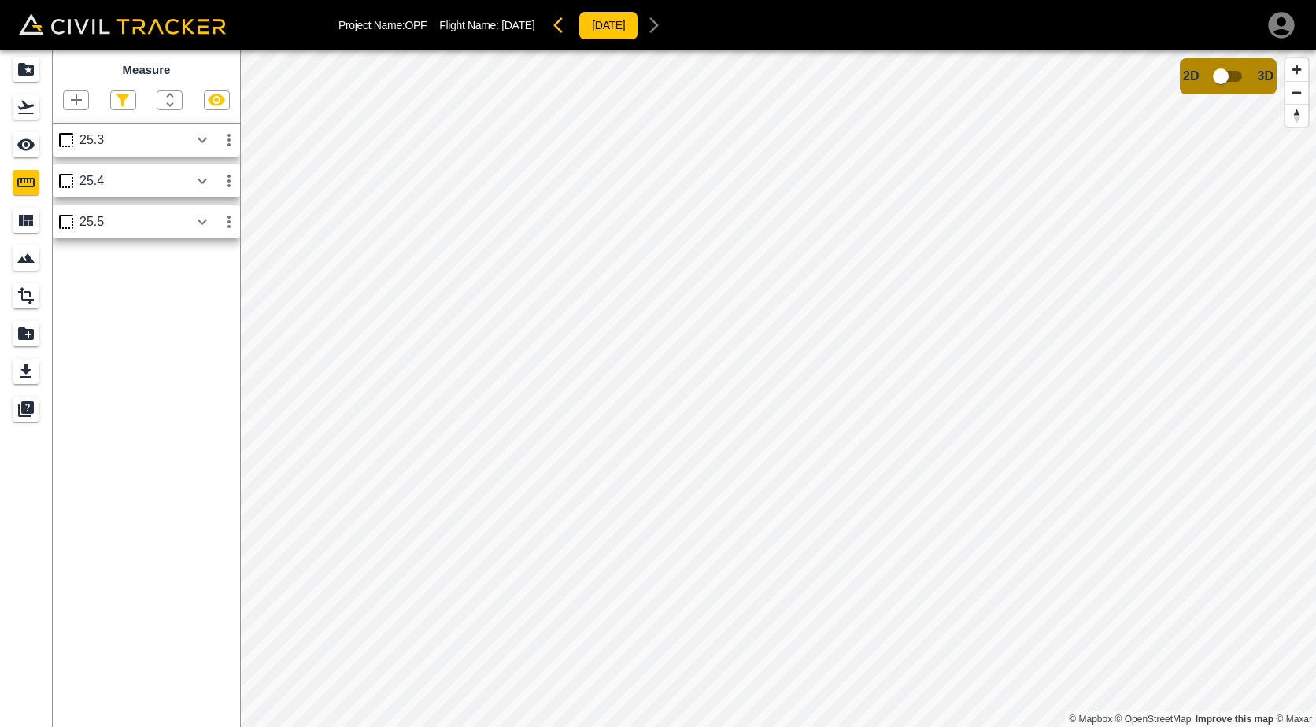
click at [79, 101] on icon "button" at bounding box center [76, 99] width 11 height 11
click at [83, 183] on div "Polygon" at bounding box center [59, 175] width 69 height 31
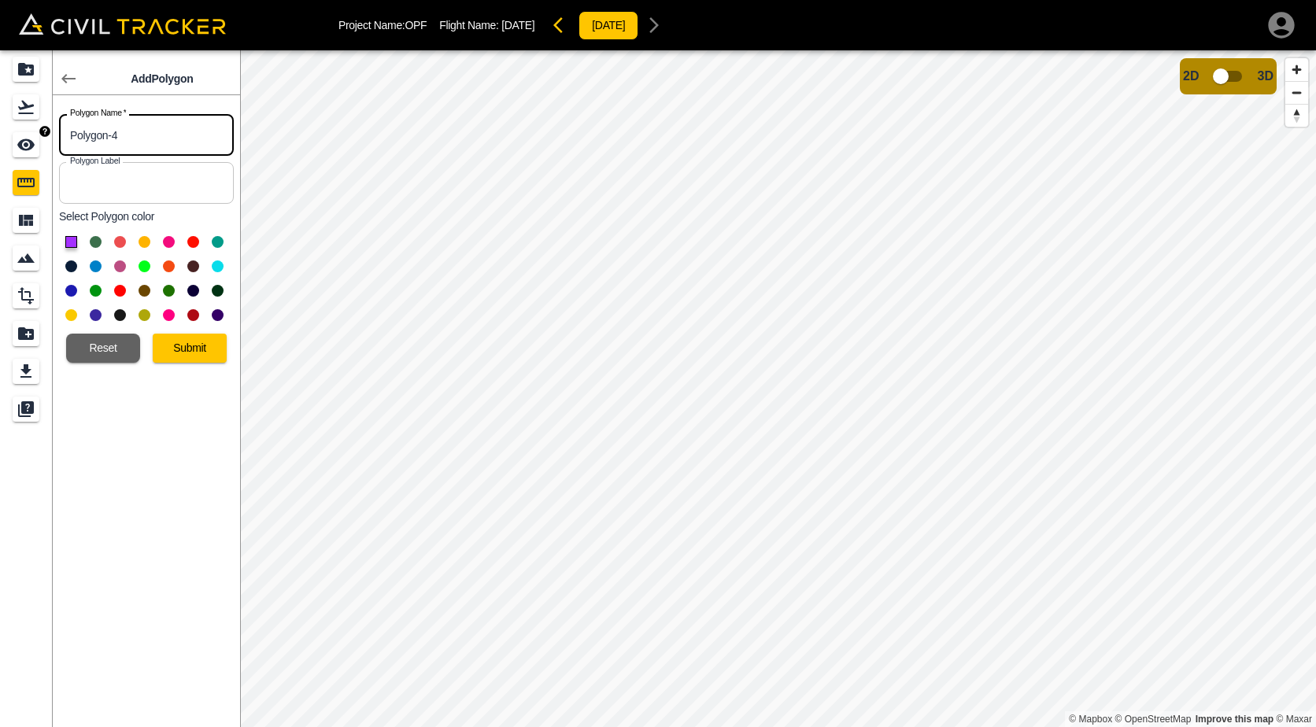
drag, startPoint x: 146, startPoint y: 135, endPoint x: -3, endPoint y: 127, distance: 148.9
click at [0, 127] on html "Project Name: OPF Flight Name: [DATE] [DATE] Add Polygon Polygon Name   * Polyg…" at bounding box center [658, 363] width 1316 height 727
type input "25.3"
click at [165, 338] on button "Submit" at bounding box center [190, 348] width 74 height 29
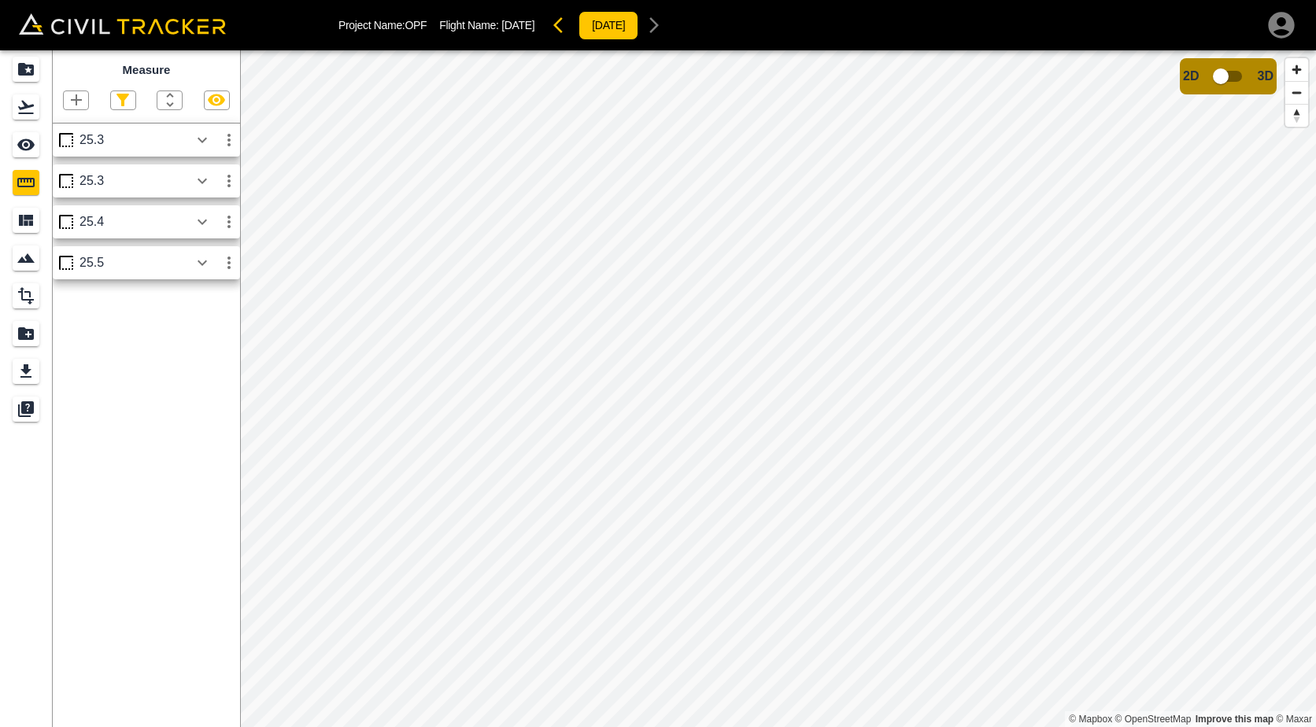
click at [82, 96] on icon "button" at bounding box center [76, 100] width 19 height 19
click at [78, 174] on p "Polygon" at bounding box center [76, 175] width 38 height 13
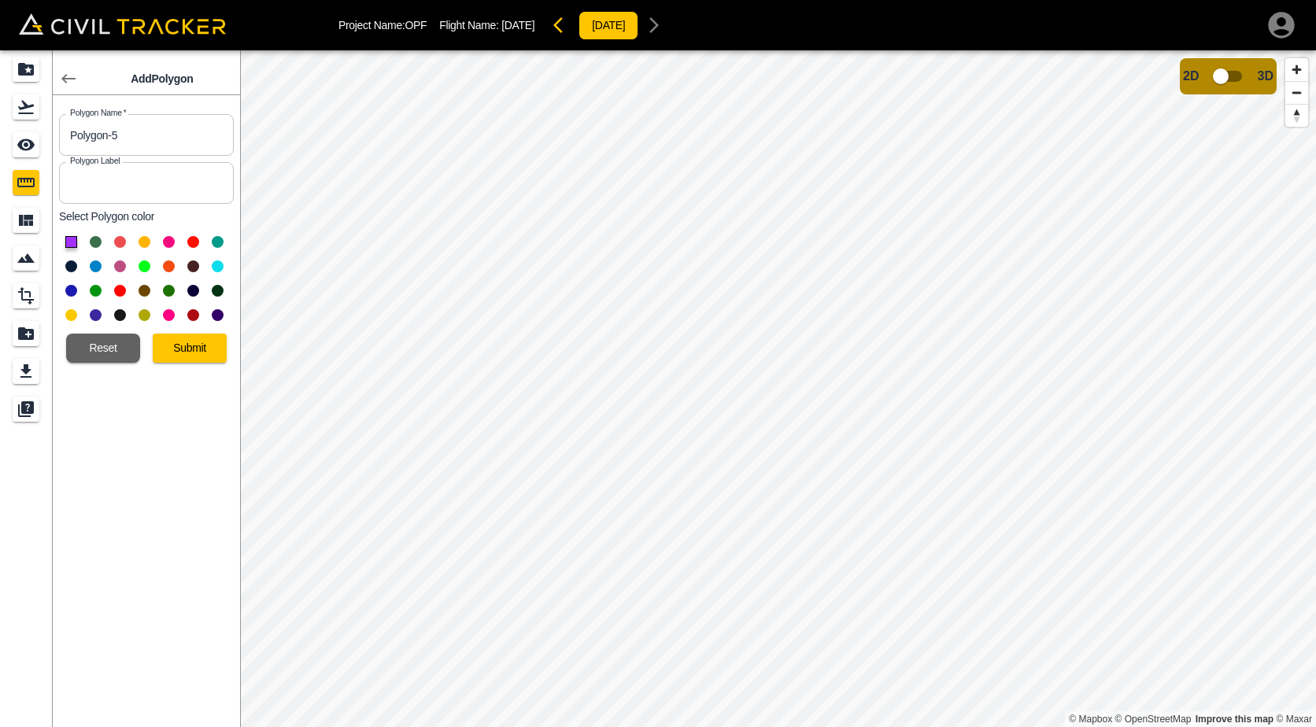
click at [94, 240] on button at bounding box center [96, 242] width 12 height 12
drag, startPoint x: 138, startPoint y: 142, endPoint x: 0, endPoint y: 135, distance: 137.9
click at [0, 135] on html "Project Name: OPF Flight Name: [DATE] [DATE] Add Polygon Polygon Name   * Polyg…" at bounding box center [658, 363] width 1316 height 727
type input "25.4"
click at [217, 352] on button "Submit" at bounding box center [190, 348] width 74 height 29
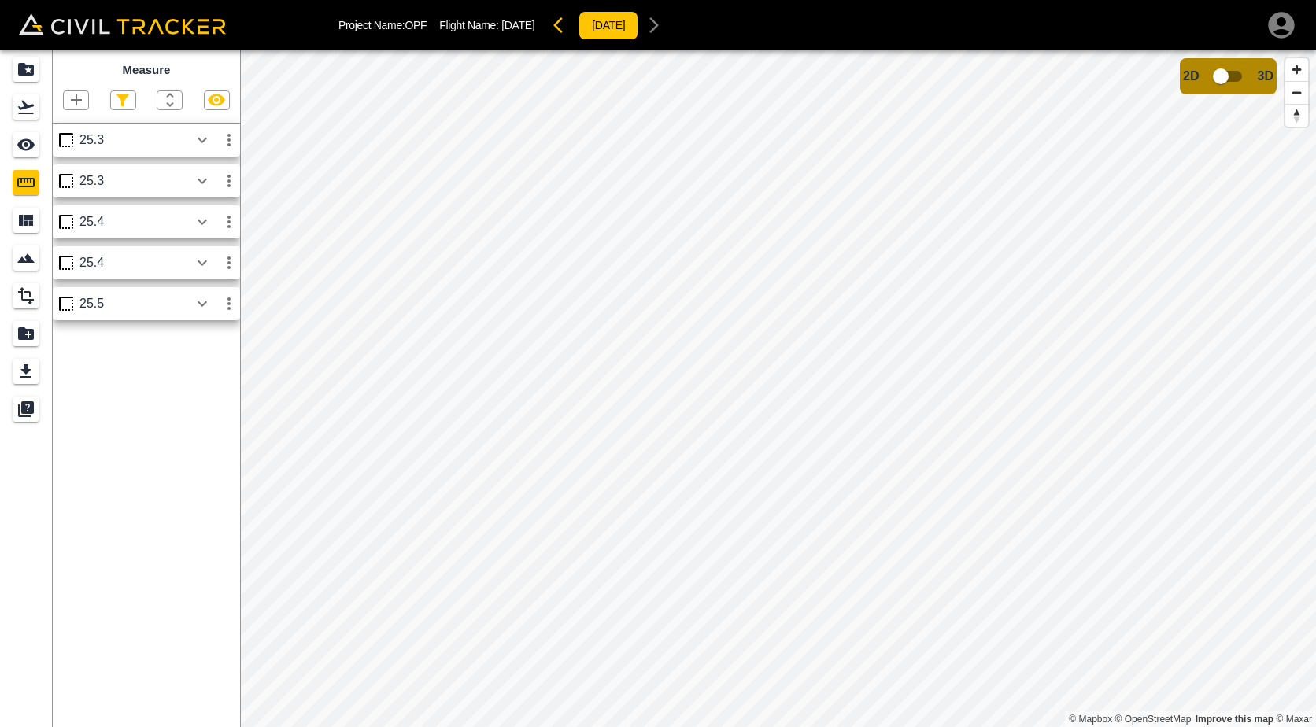
click at [79, 102] on icon "button" at bounding box center [76, 99] width 11 height 11
click at [92, 164] on div "Polygon" at bounding box center [59, 175] width 69 height 31
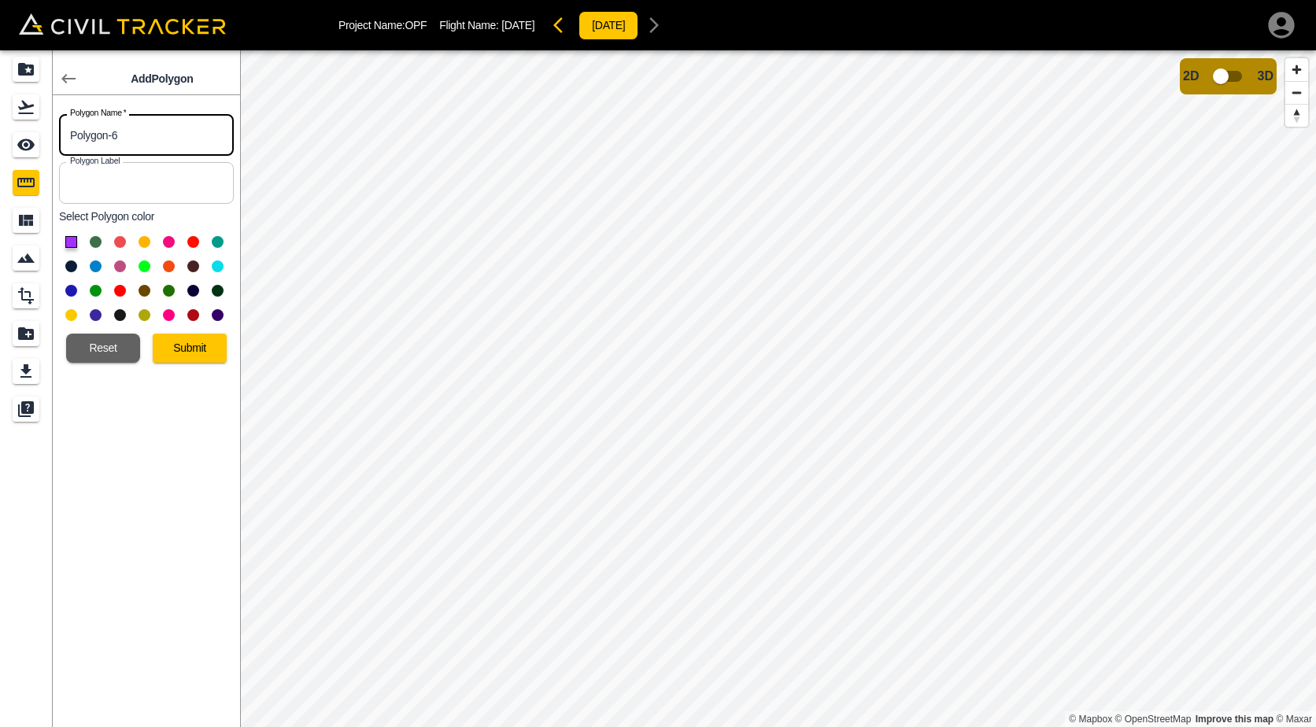
drag, startPoint x: 137, startPoint y: 130, endPoint x: -3, endPoint y: 131, distance: 140.1
click at [0, 131] on html "Project Name: OPF Flight Name: [DATE] [DATE] Add Polygon Polygon Name   * Polyg…" at bounding box center [658, 363] width 1316 height 727
type input "25.5"
click at [124, 244] on button at bounding box center [120, 242] width 12 height 12
click at [175, 354] on button "Submit" at bounding box center [190, 348] width 74 height 29
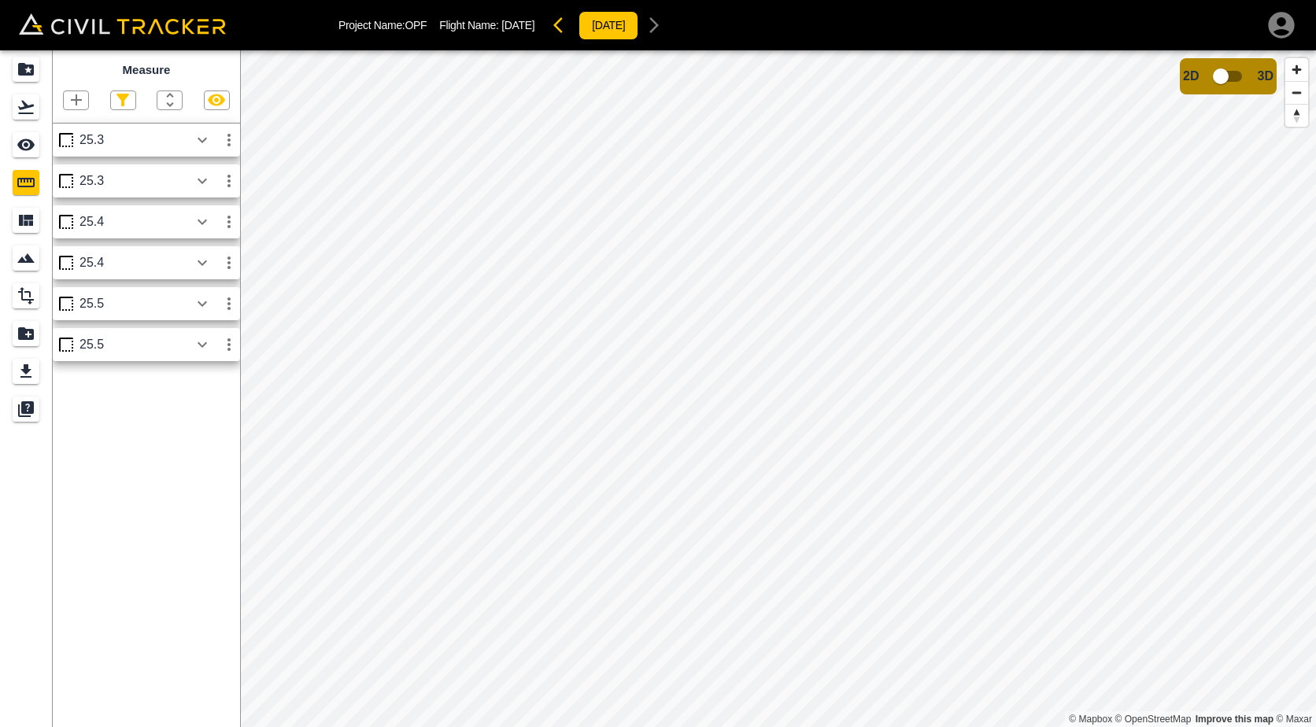
click at [233, 345] on icon "button" at bounding box center [229, 344] width 19 height 19
click at [157, 619] on div at bounding box center [658, 363] width 1316 height 727
